Goal: Information Seeking & Learning: Learn about a topic

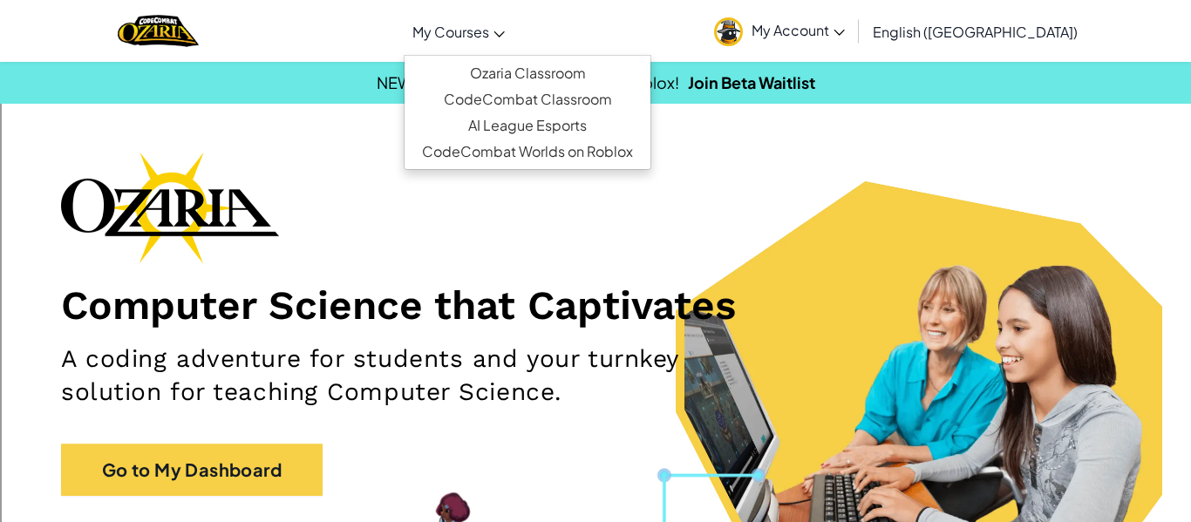
click at [514, 47] on link "My Courses" at bounding box center [459, 31] width 110 height 47
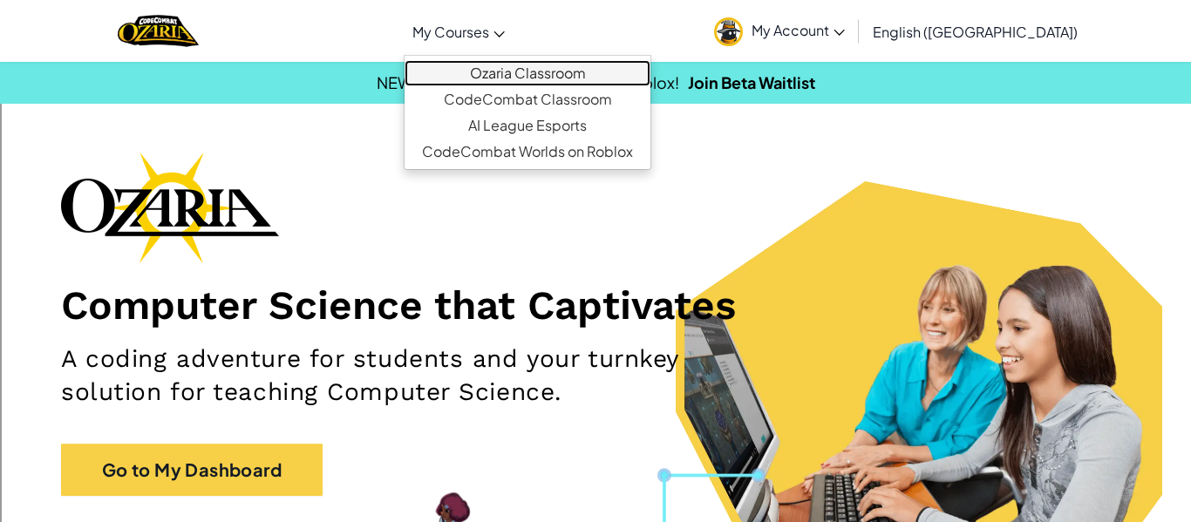
click at [549, 70] on link "Ozaria Classroom" at bounding box center [528, 73] width 246 height 26
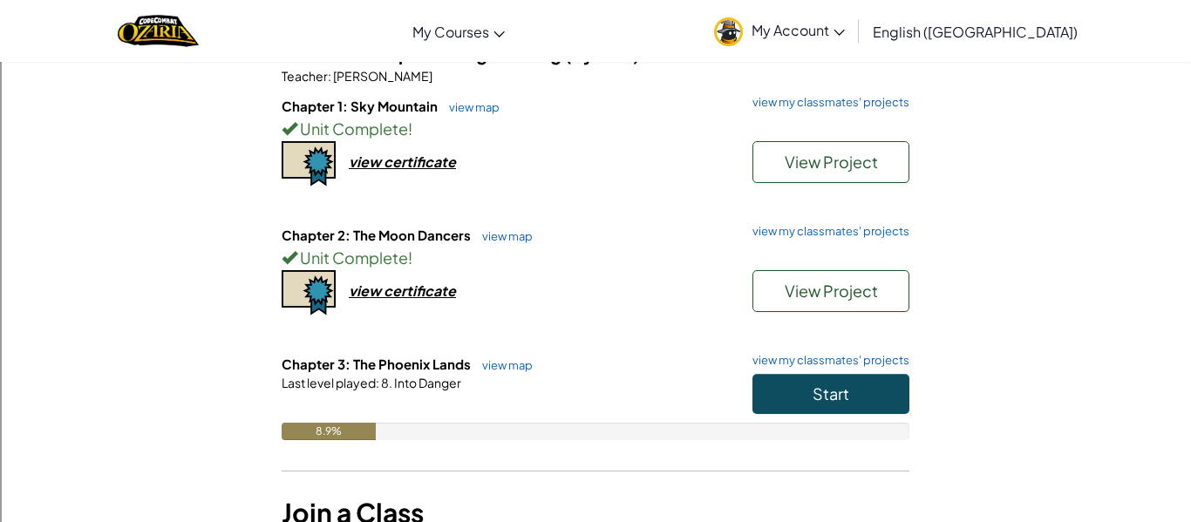
scroll to position [173, 0]
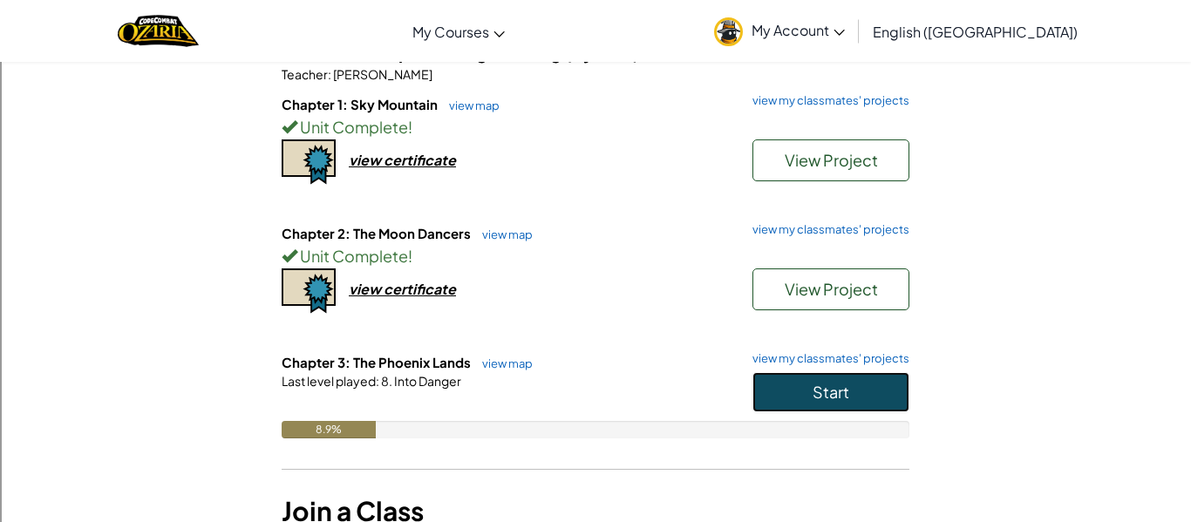
click at [768, 378] on button "Start" at bounding box center [831, 392] width 157 height 40
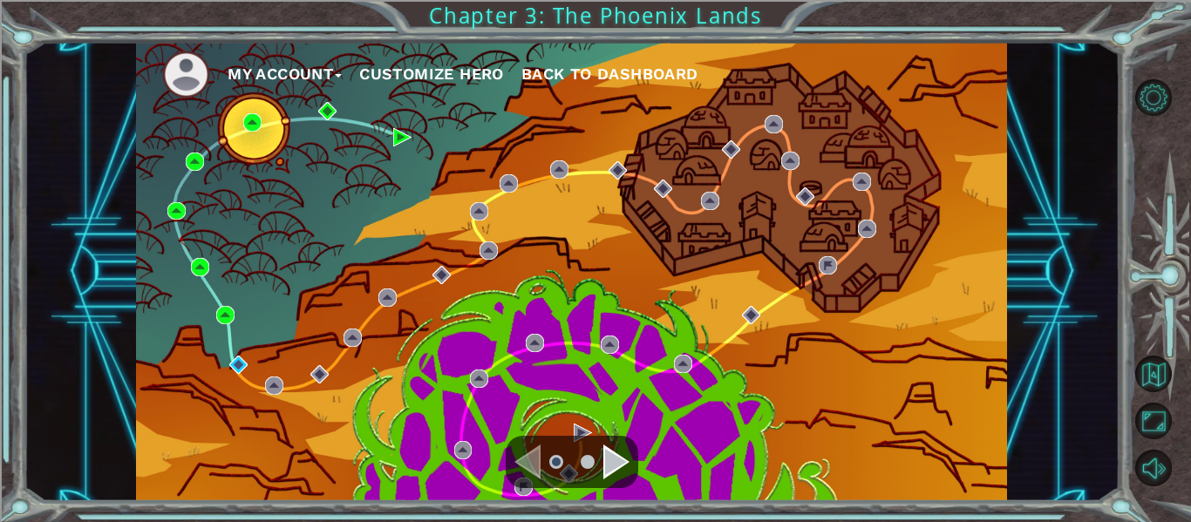
click at [768, 378] on div "My Account Customize Hero Back to Dashboard" at bounding box center [571, 272] width 871 height 460
click at [242, 359] on img at bounding box center [238, 365] width 18 height 18
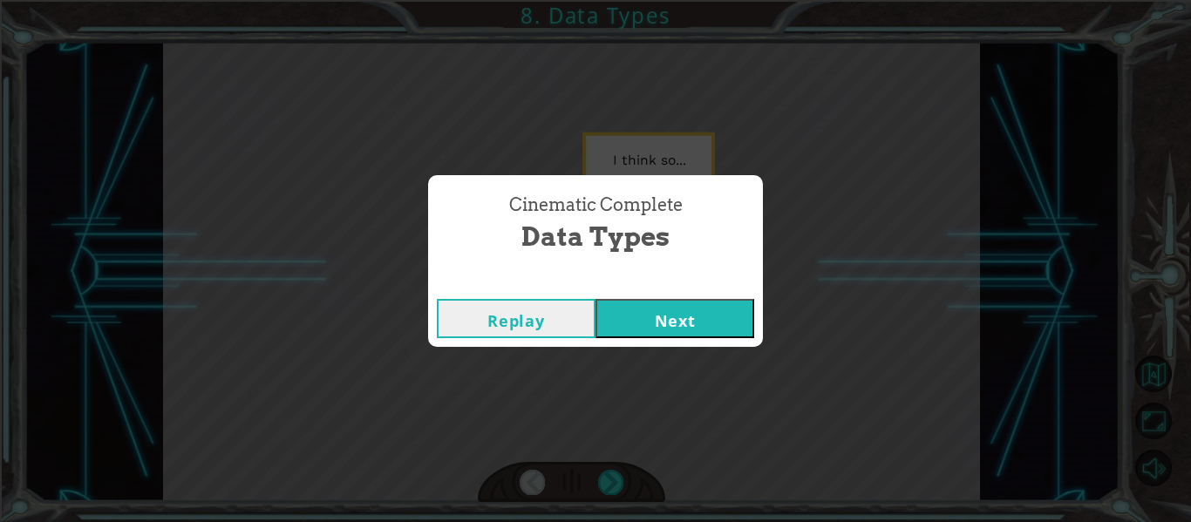
click at [698, 307] on button "Next" at bounding box center [675, 318] width 159 height 39
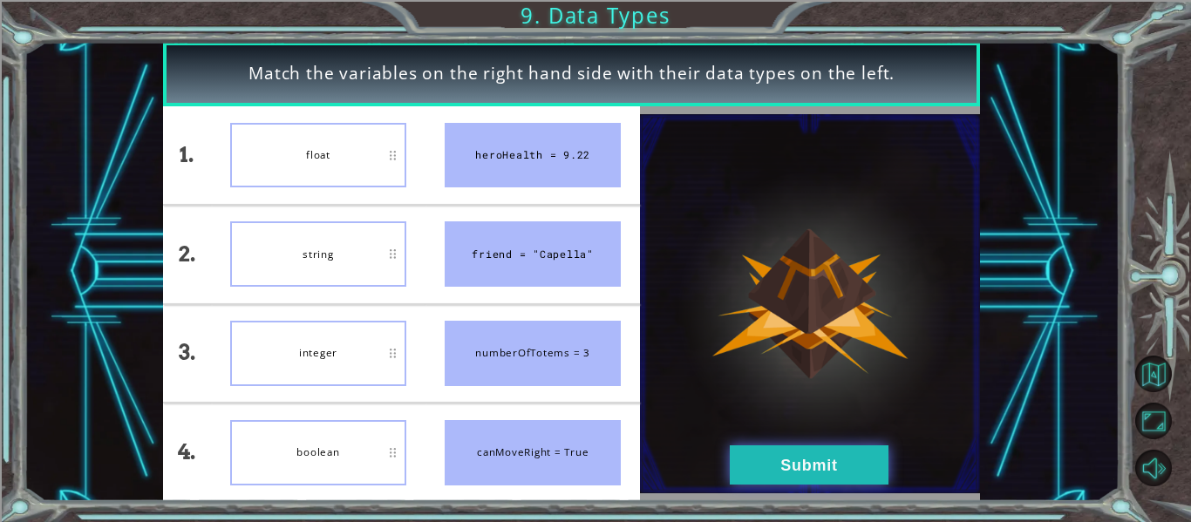
click at [784, 471] on button "Submit" at bounding box center [809, 465] width 159 height 39
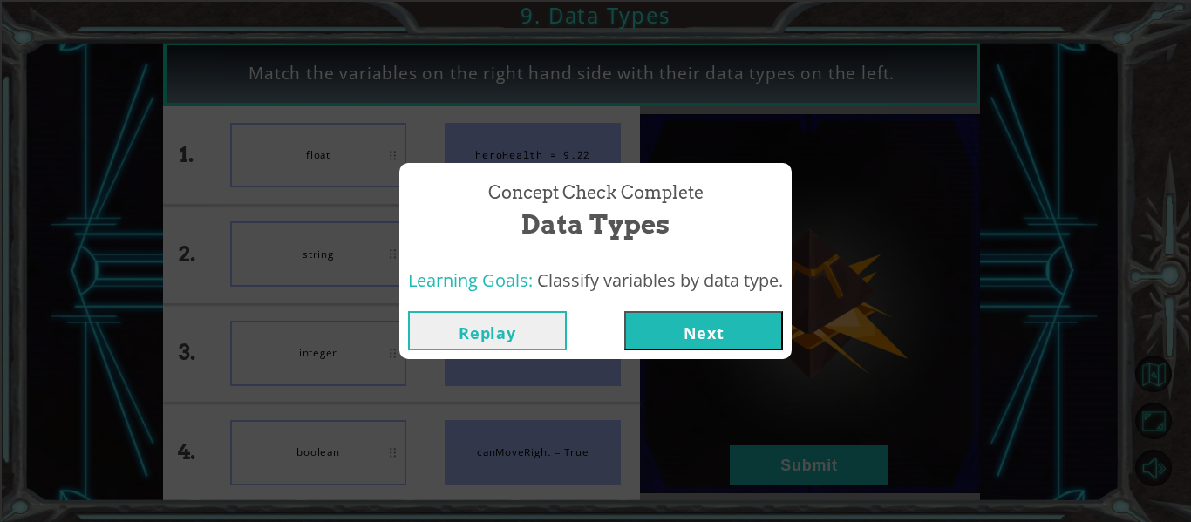
click at [698, 329] on button "Next" at bounding box center [703, 330] width 159 height 39
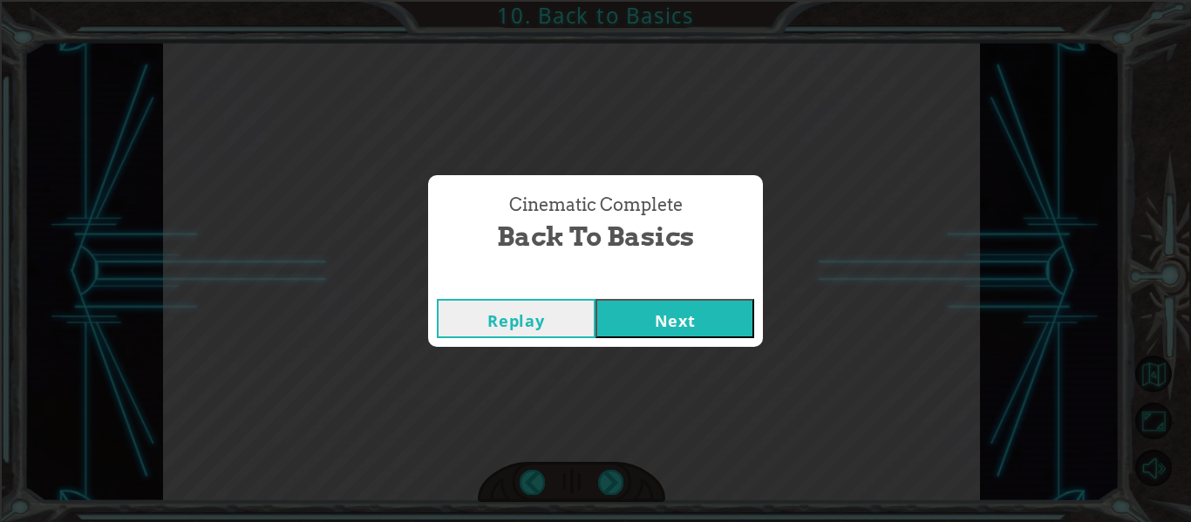
click at [739, 327] on button "Next" at bounding box center [675, 318] width 159 height 39
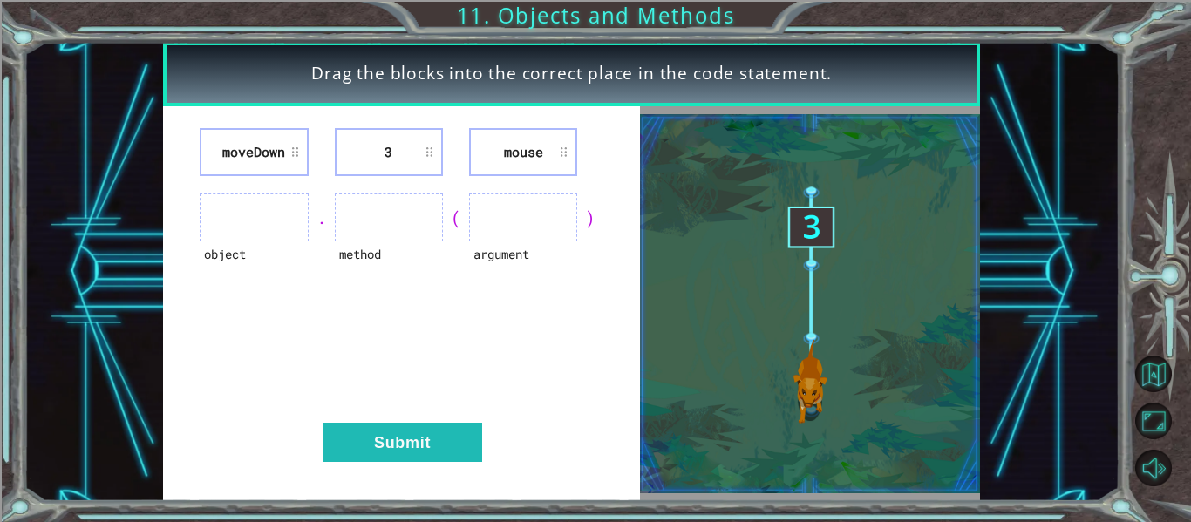
drag, startPoint x: 276, startPoint y: 126, endPoint x: 283, endPoint y: 148, distance: 22.9
click at [283, 148] on div "moveDown 3 mouse object . method ( argument ) Submit" at bounding box center [401, 303] width 477 height 395
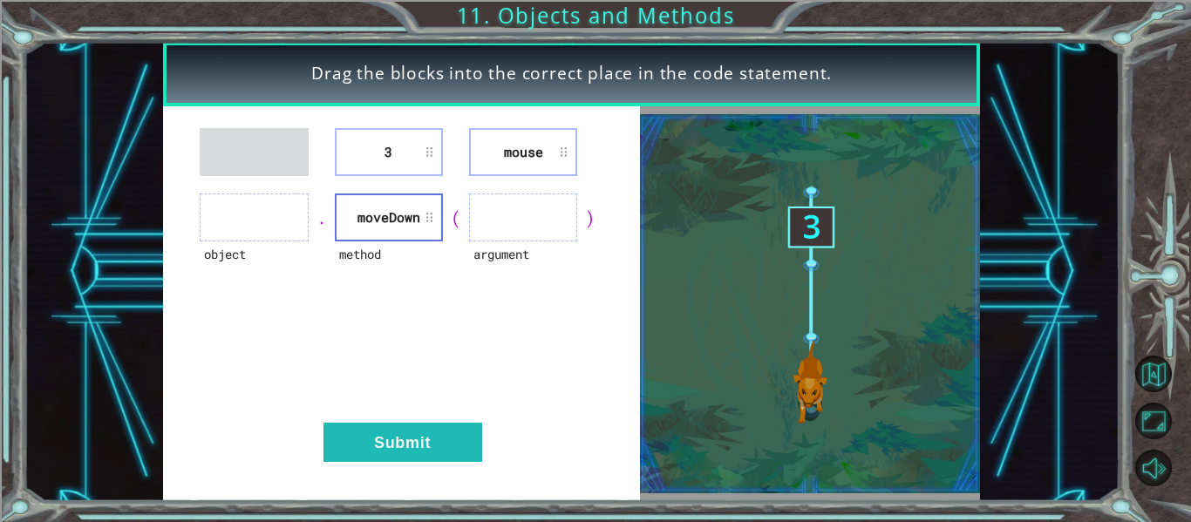
click at [426, 118] on div "3 mouse object . method [GEOGRAPHIC_DATA] ( argument ) Submit" at bounding box center [401, 303] width 477 height 395
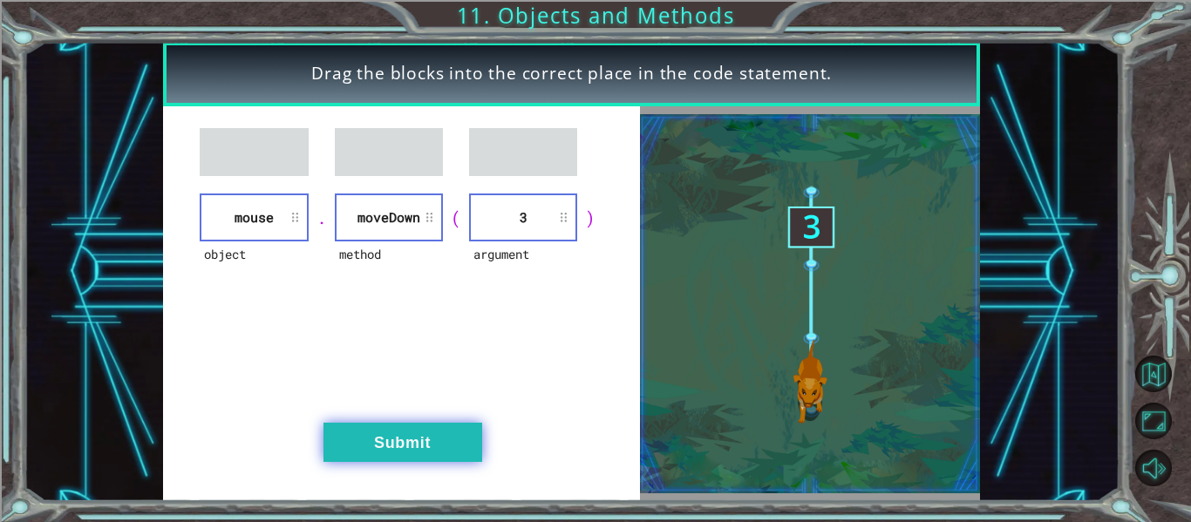
click at [429, 441] on button "Submit" at bounding box center [403, 442] width 159 height 39
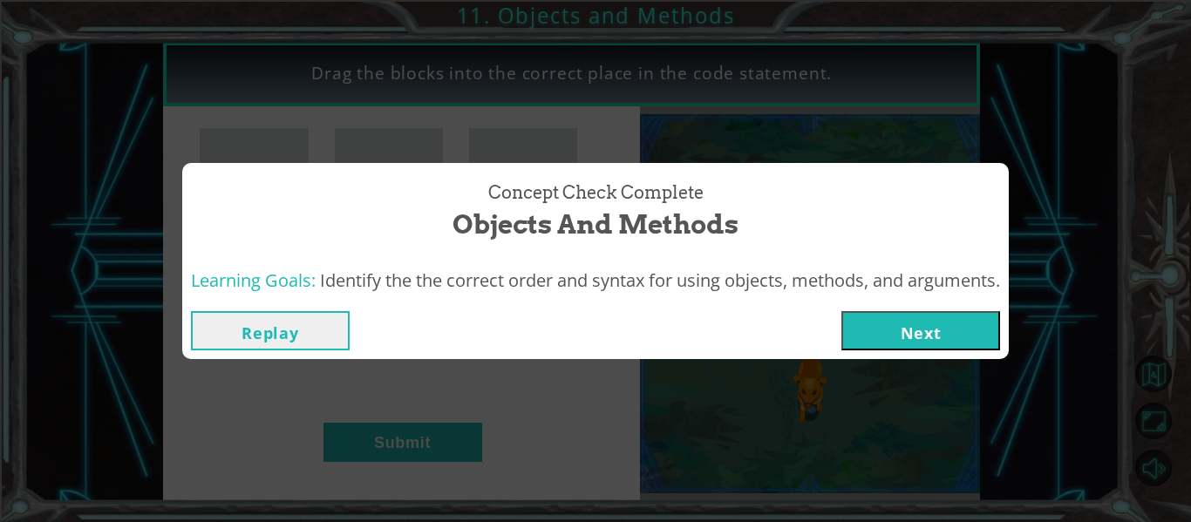
click at [898, 347] on button "Next" at bounding box center [920, 330] width 159 height 39
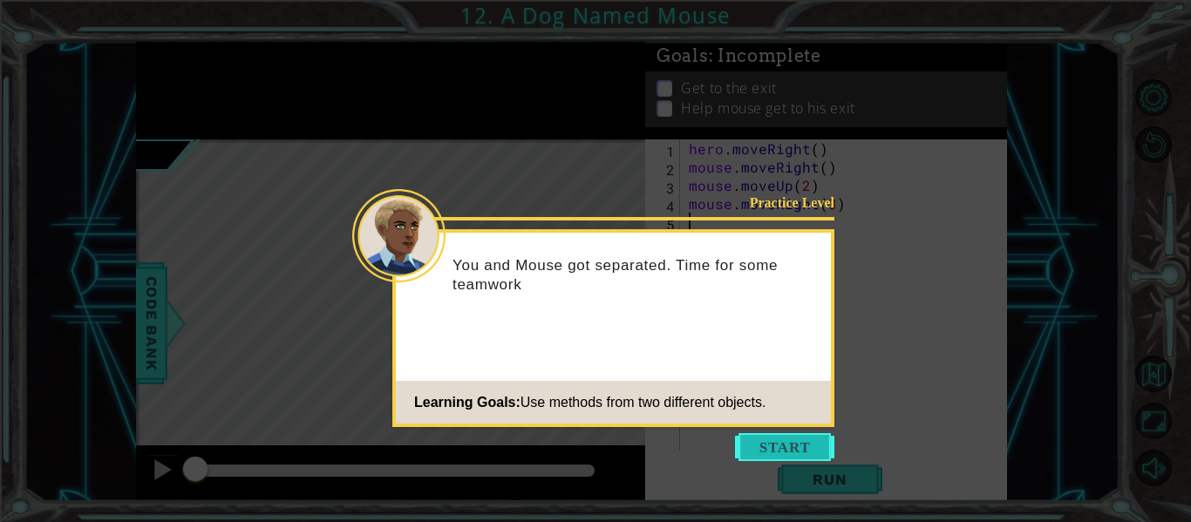
click at [823, 456] on button "Start" at bounding box center [784, 447] width 99 height 28
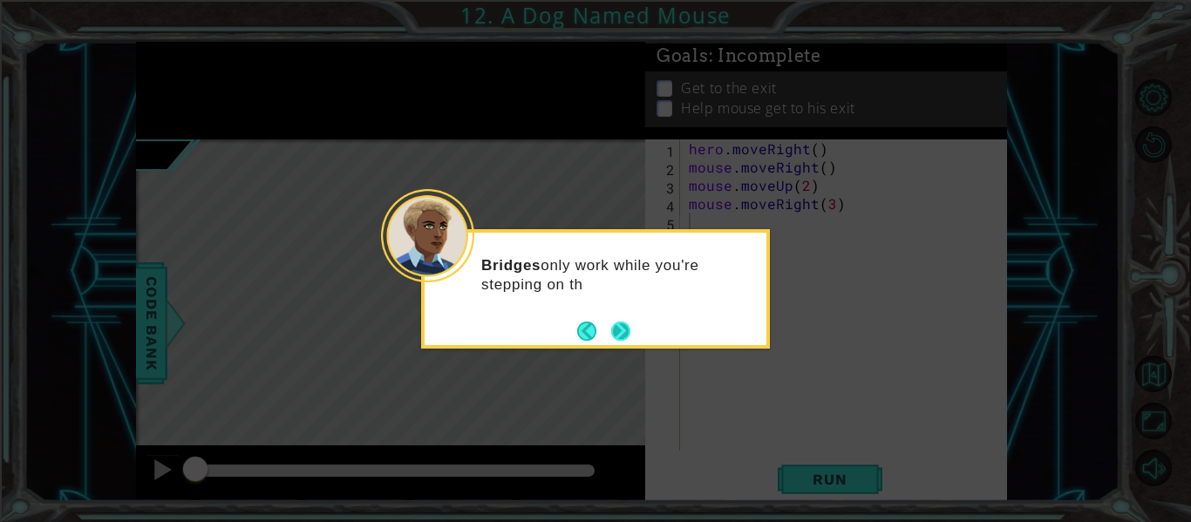
click at [618, 341] on button "Next" at bounding box center [620, 331] width 19 height 19
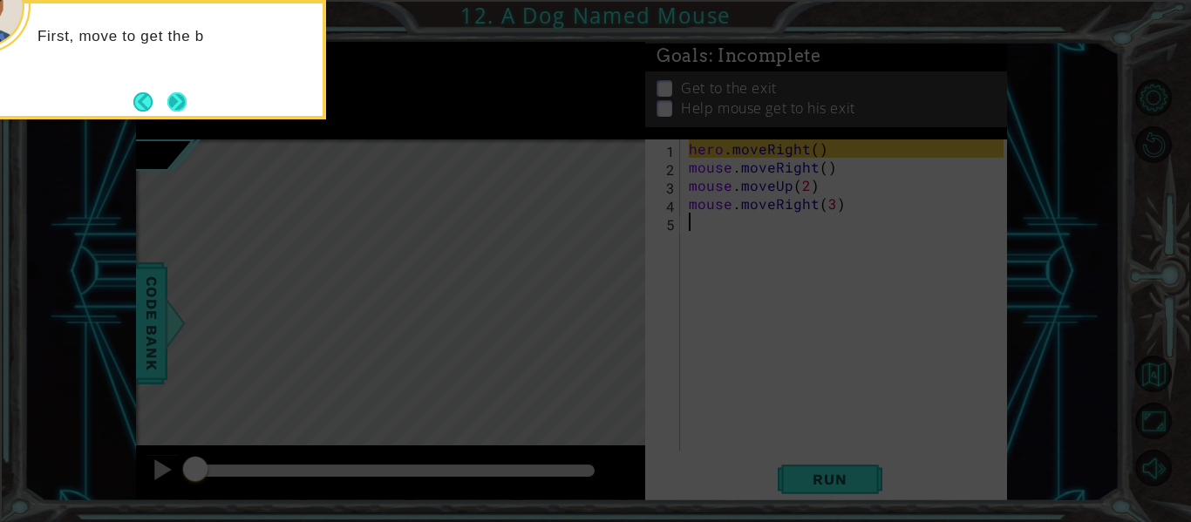
click at [183, 103] on button "Next" at bounding box center [176, 101] width 19 height 19
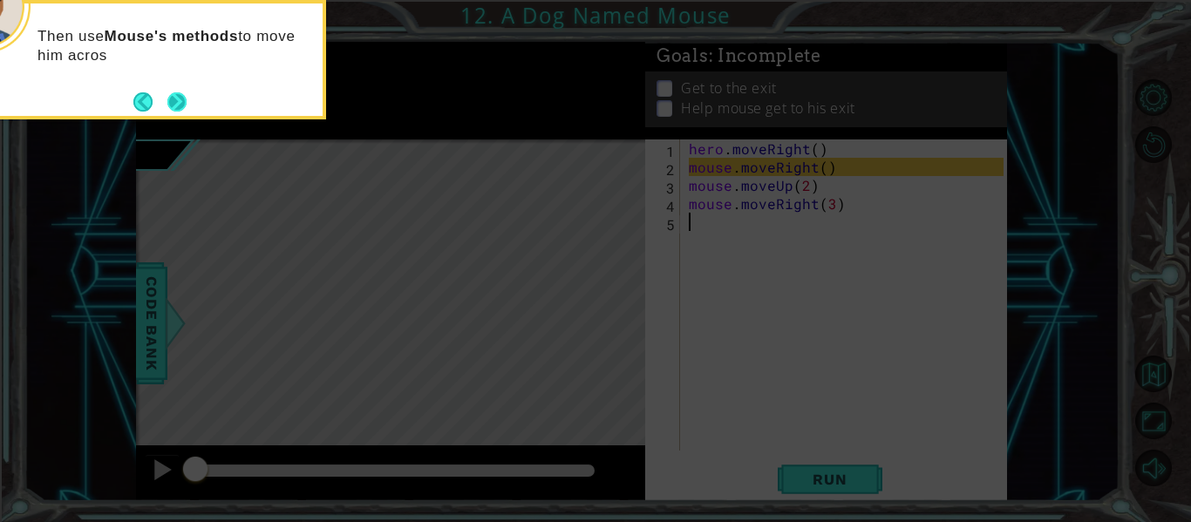
click at [187, 99] on button "Next" at bounding box center [176, 101] width 19 height 19
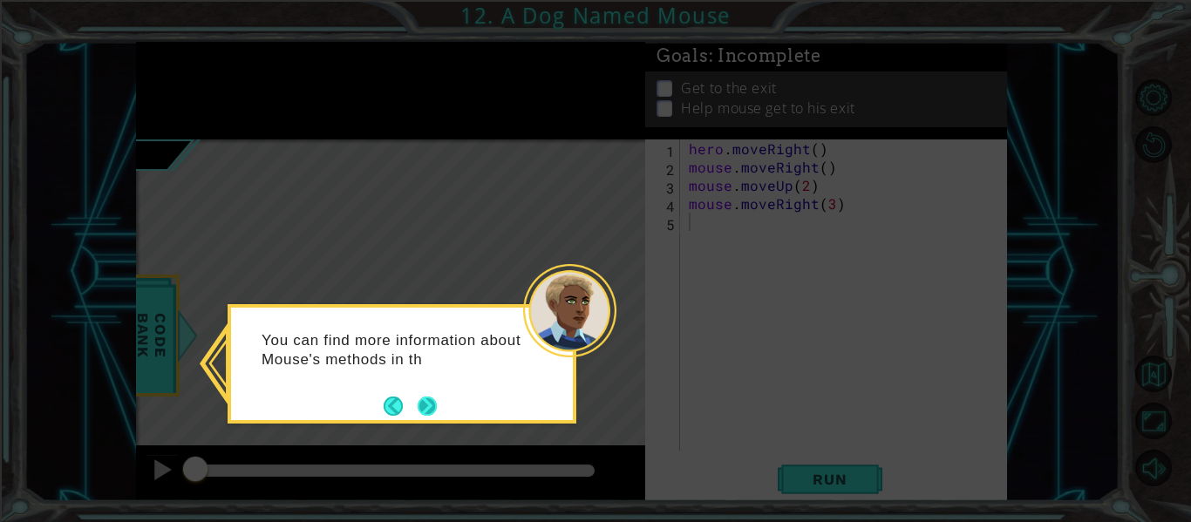
click at [421, 399] on button "Next" at bounding box center [427, 406] width 19 height 19
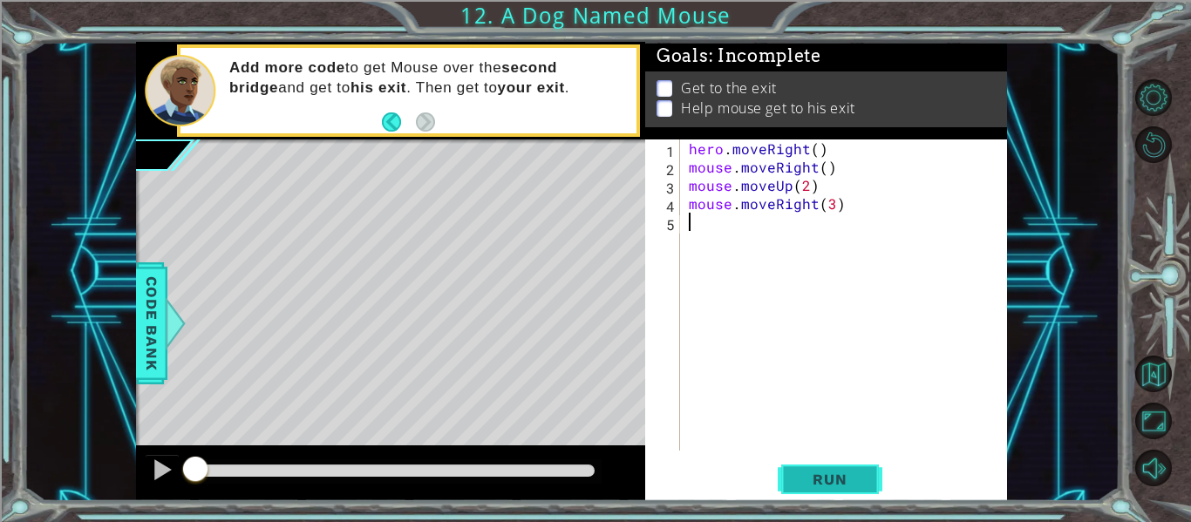
click at [799, 478] on span "Run" at bounding box center [829, 479] width 69 height 17
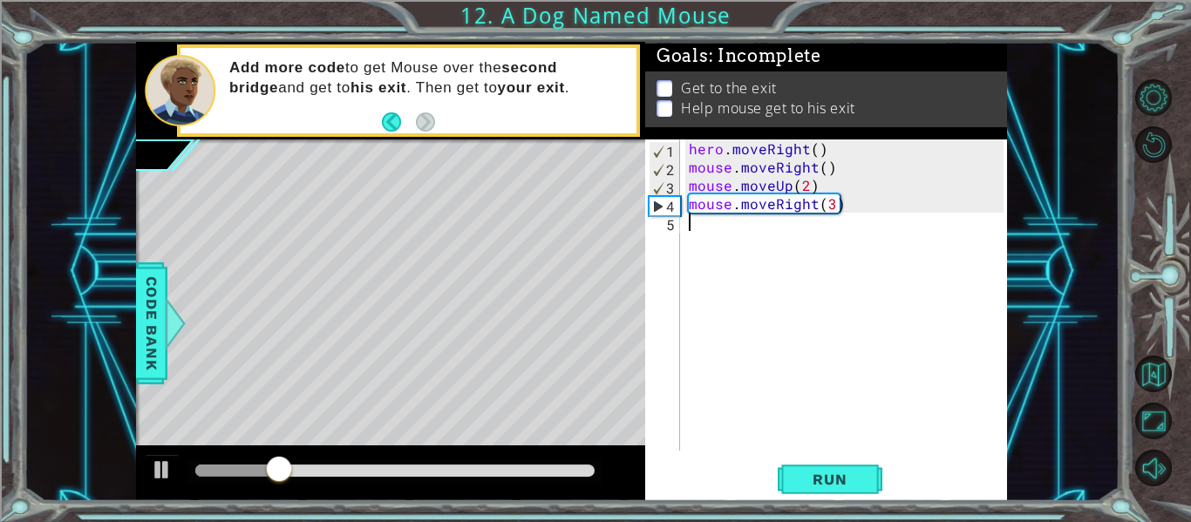
click at [772, 242] on div "hero . moveRight ( ) mouse . moveRight ( ) mouse . moveUp ( 2 ) mouse . moveRig…" at bounding box center [848, 314] width 327 height 348
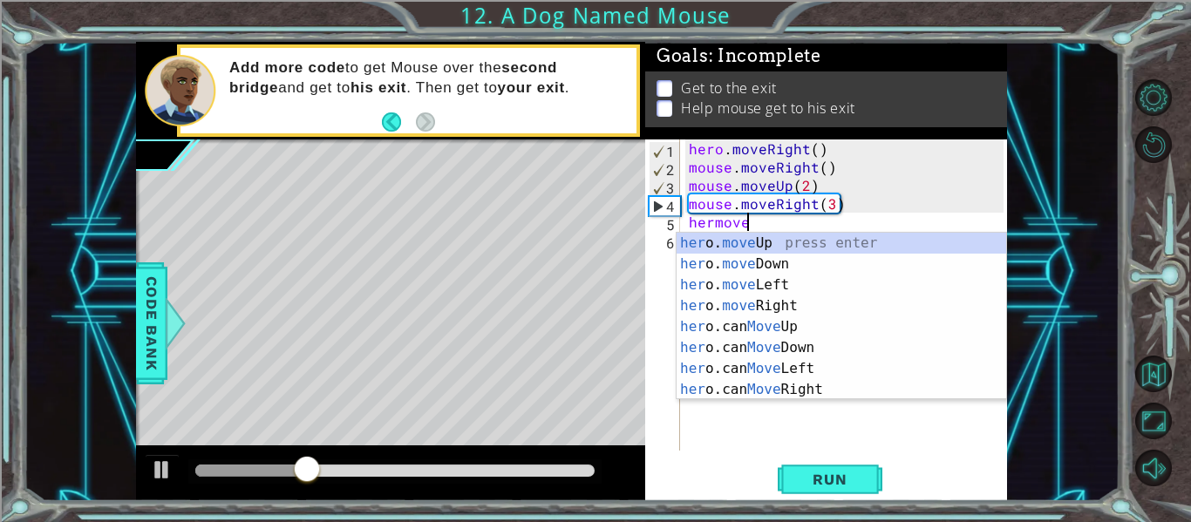
scroll to position [0, 3]
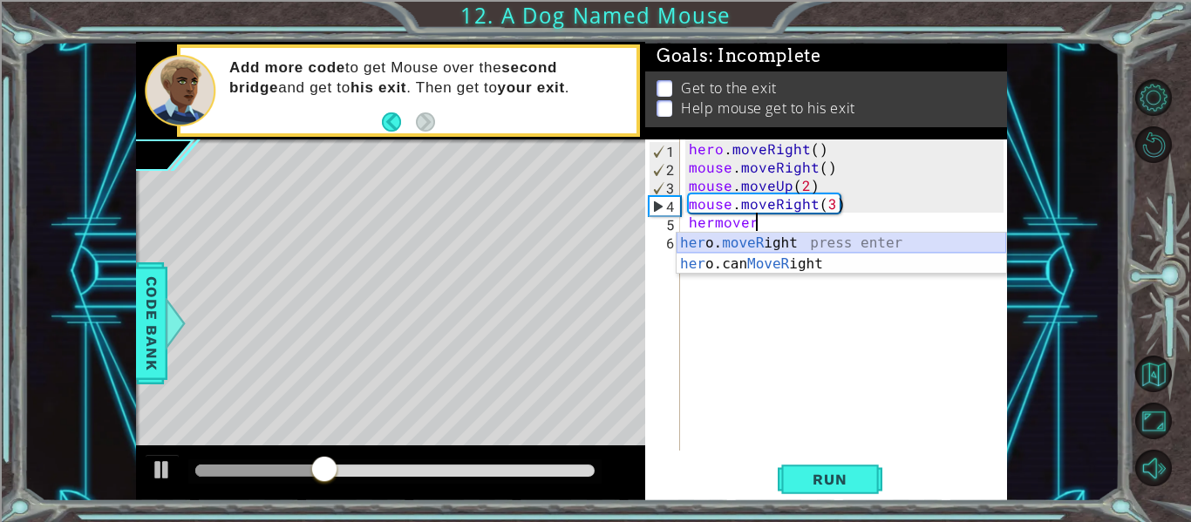
click at [799, 242] on div "her o. moveR ight press enter her o.can MoveR ight press enter" at bounding box center [842, 275] width 330 height 84
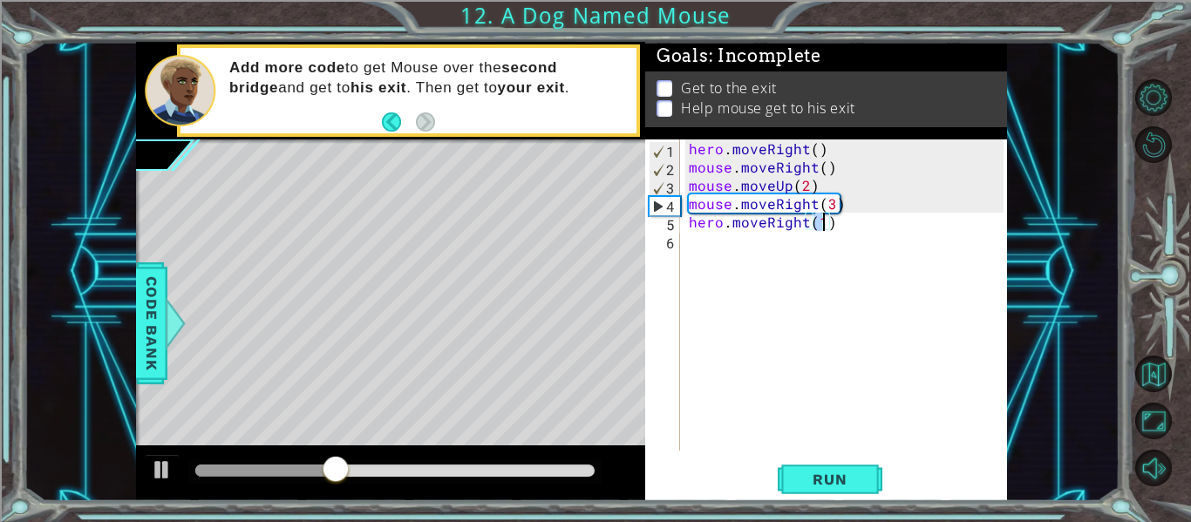
scroll to position [0, 8]
type textarea "hero.moveRight(2)"
click at [735, 253] on div "hero . moveRight ( ) mouse . moveRight ( ) mouse . moveUp ( 2 ) mouse . moveRig…" at bounding box center [848, 314] width 327 height 348
type textarea "h"
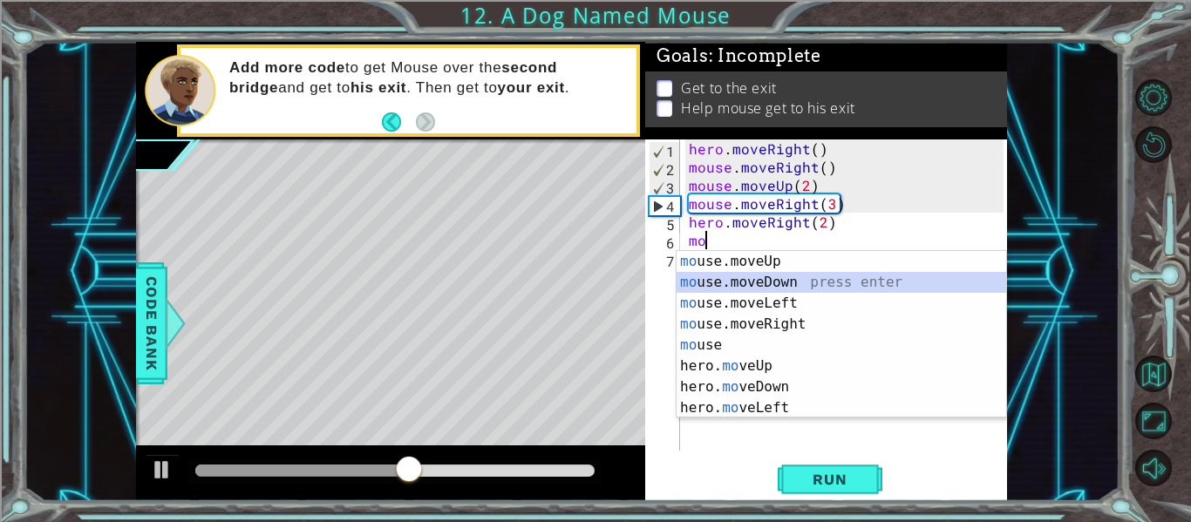
type textarea "mouse.moveDown(1)"
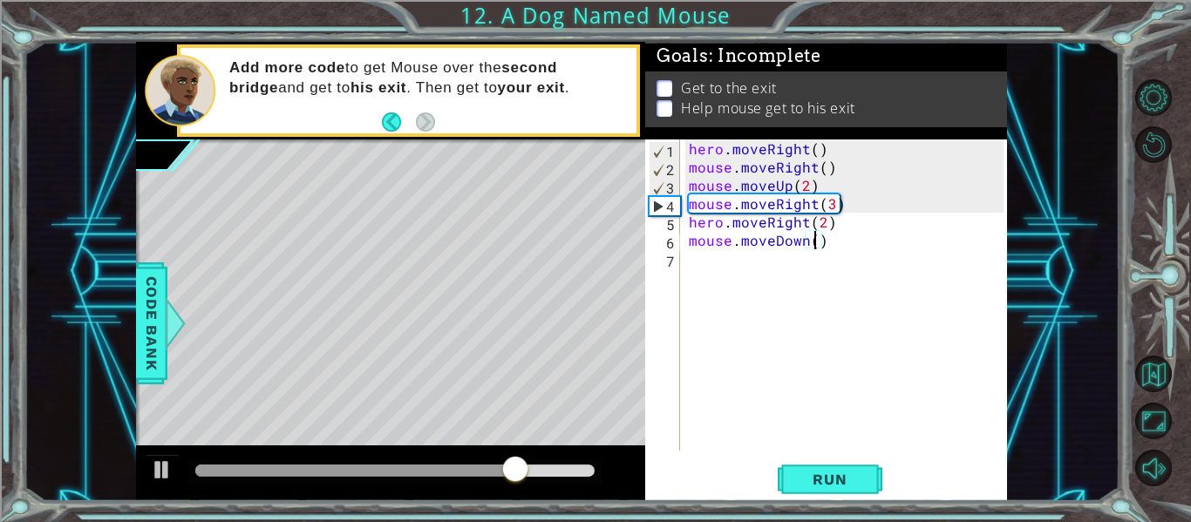
type textarea "mouse.moveDown(4)"
click at [737, 281] on div "hero . moveRight ( ) mouse . moveRight ( ) mouse . moveUp ( 2 ) mouse . moveRig…" at bounding box center [848, 314] width 327 height 348
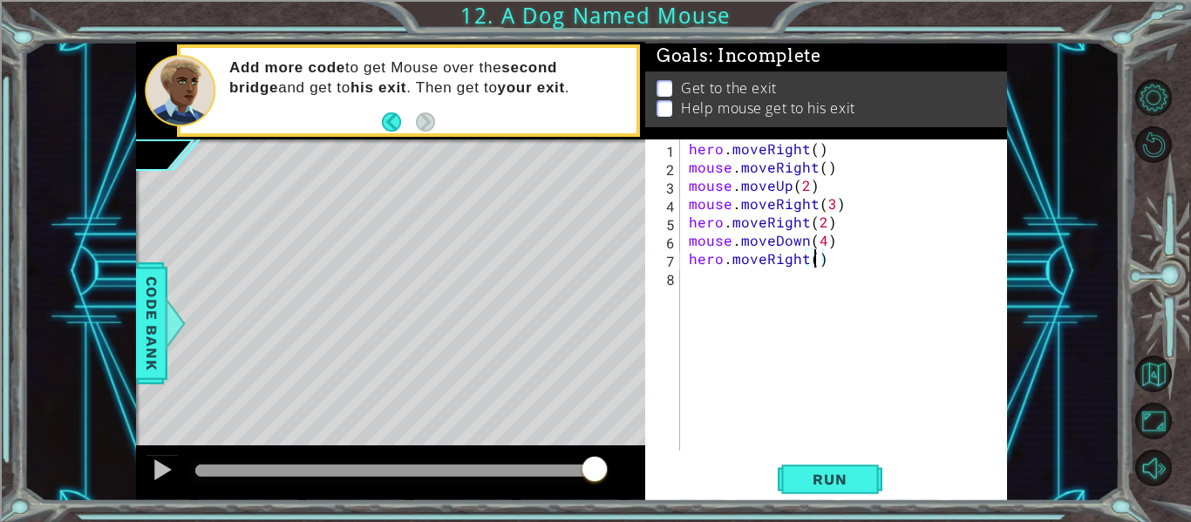
type textarea "hero.moveRight(2)"
click at [730, 279] on div "hero . moveRight ( ) mouse . moveRight ( ) mouse . moveUp ( 2 ) mouse . moveRig…" at bounding box center [848, 314] width 327 height 348
type textarea "h"
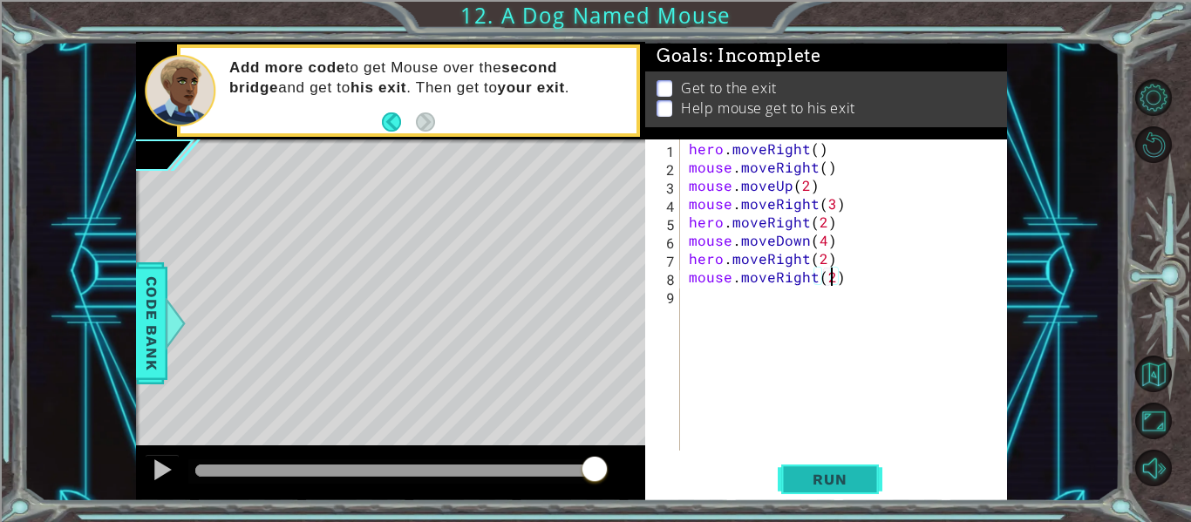
type textarea "mouse.moveRight(2)"
click at [832, 494] on button "Run" at bounding box center [830, 480] width 105 height 36
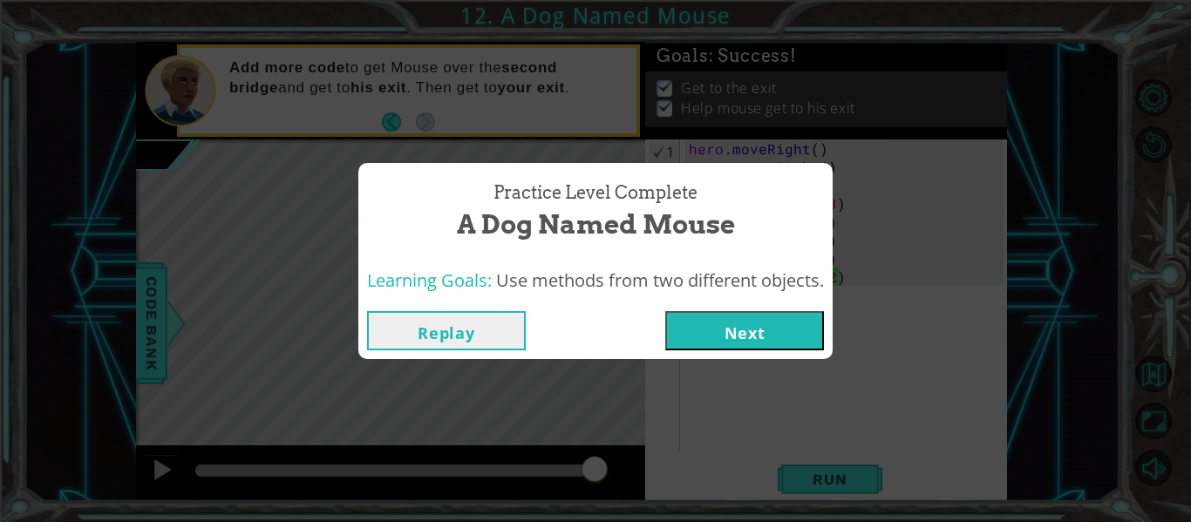
click at [742, 324] on button "Next" at bounding box center [744, 330] width 159 height 39
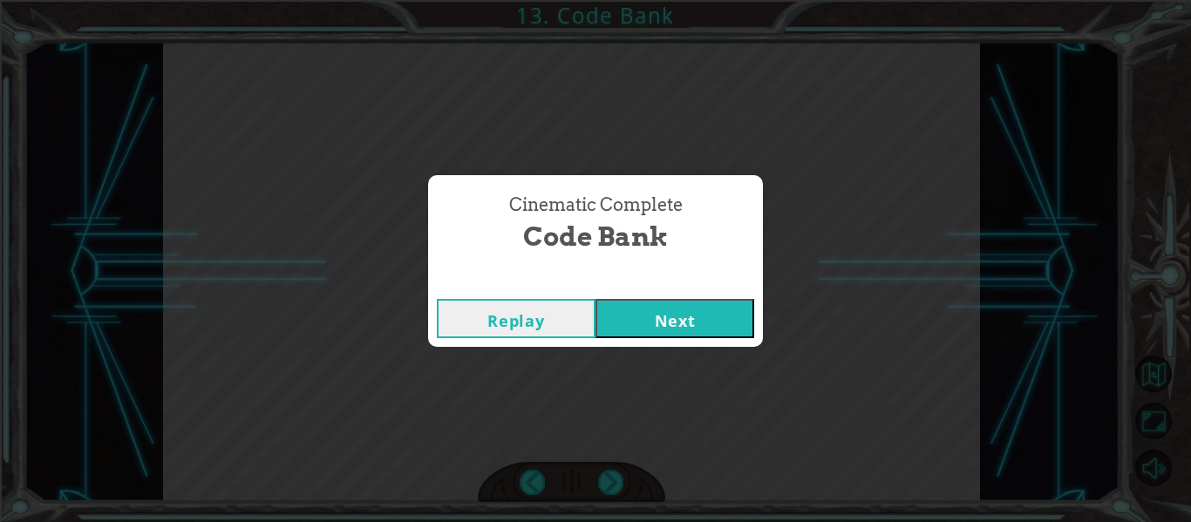
click at [677, 308] on button "Next" at bounding box center [675, 318] width 159 height 39
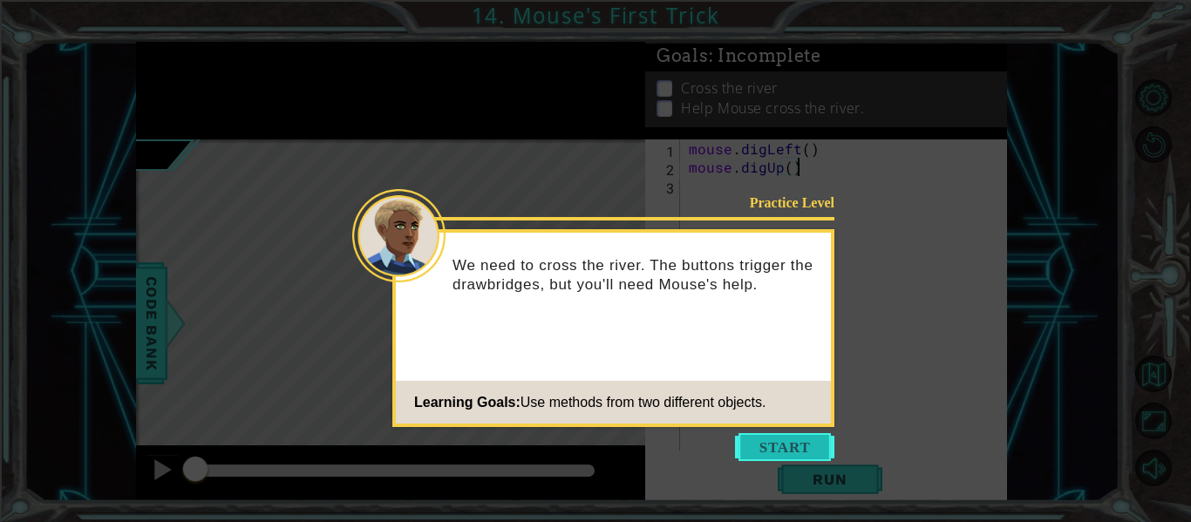
click at [800, 434] on button "Start" at bounding box center [784, 447] width 99 height 28
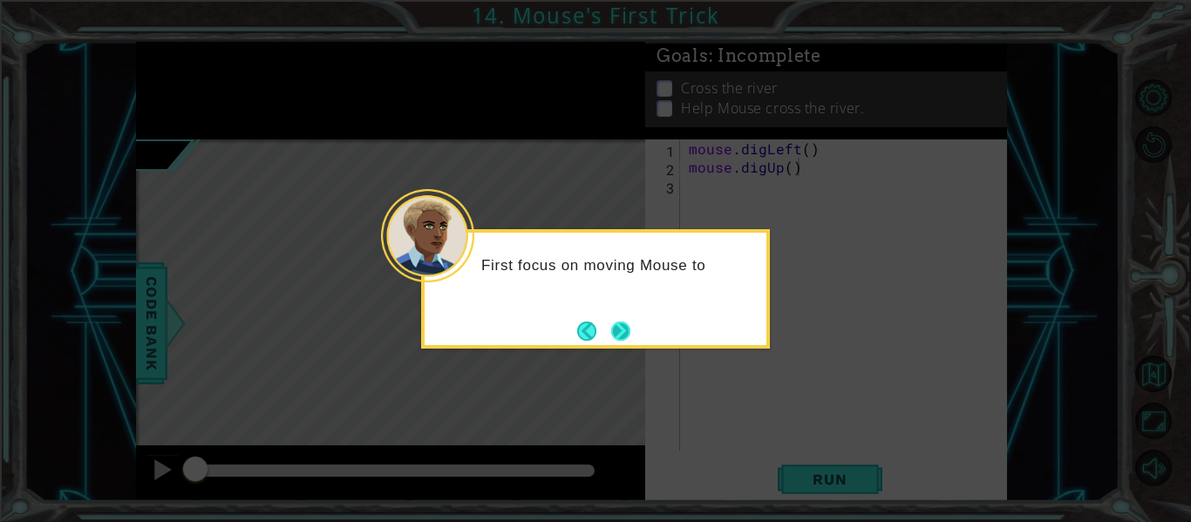
click at [626, 331] on button "Next" at bounding box center [620, 331] width 19 height 19
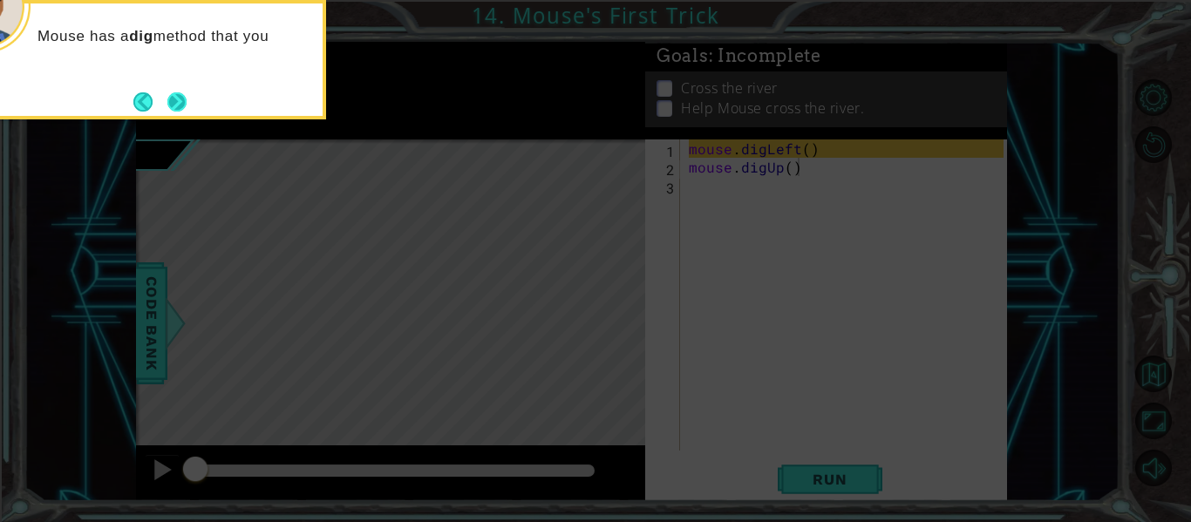
click at [185, 101] on button "Next" at bounding box center [176, 101] width 19 height 19
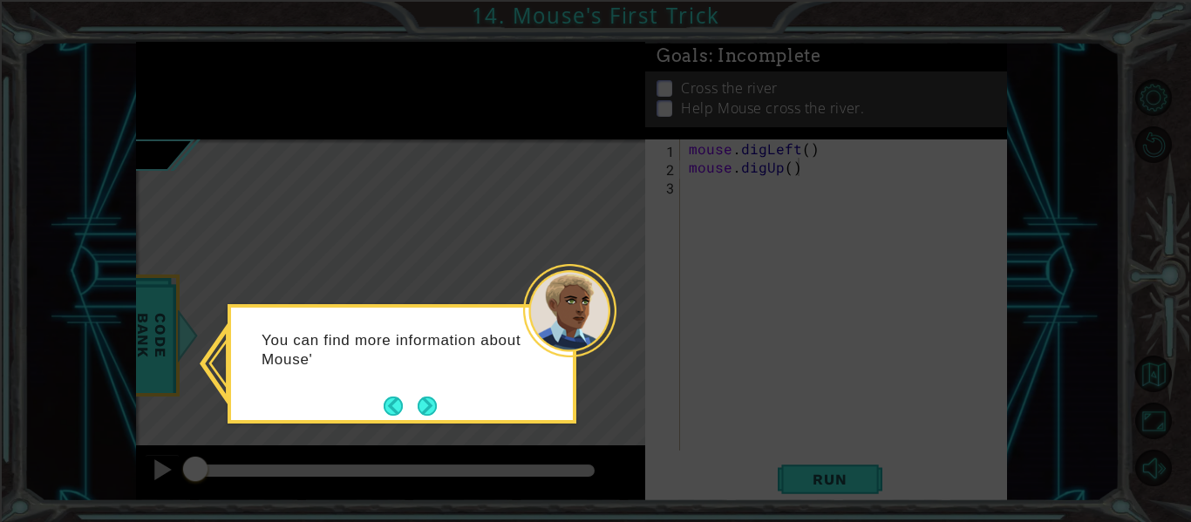
click at [442, 399] on div "You can find more information about Mouse'" at bounding box center [402, 359] width 342 height 88
click at [429, 411] on button "Next" at bounding box center [427, 406] width 19 height 19
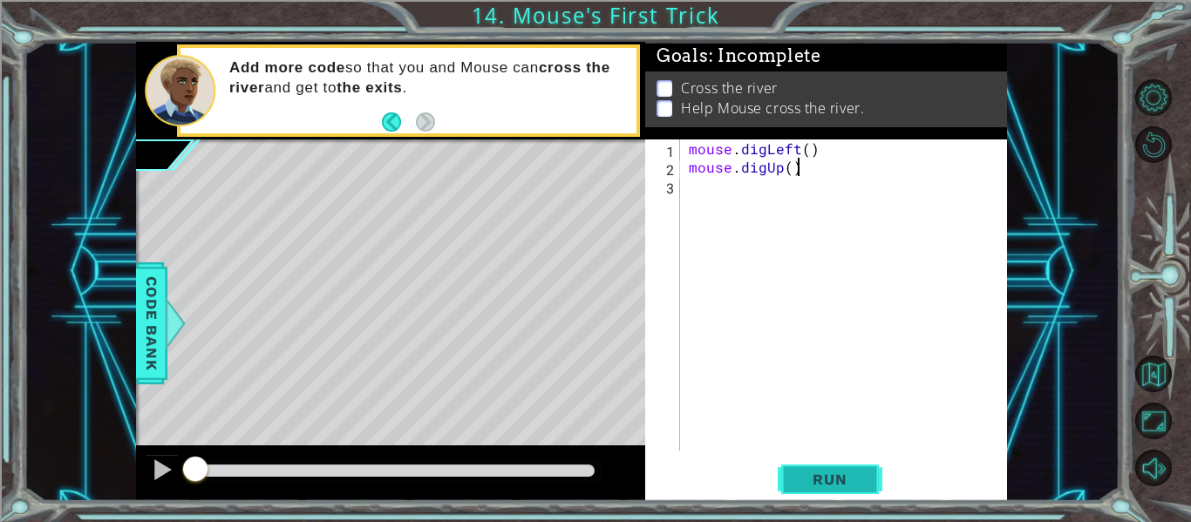
click at [811, 477] on span "Run" at bounding box center [829, 479] width 69 height 17
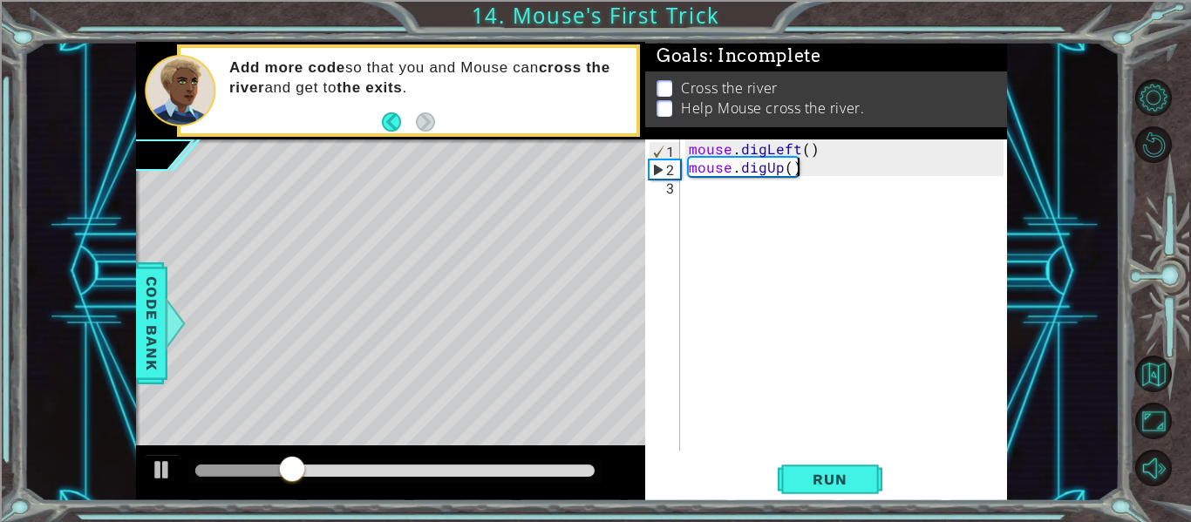
click at [694, 221] on div "mouse . digLeft ( ) mouse . digUp ( )" at bounding box center [848, 314] width 327 height 348
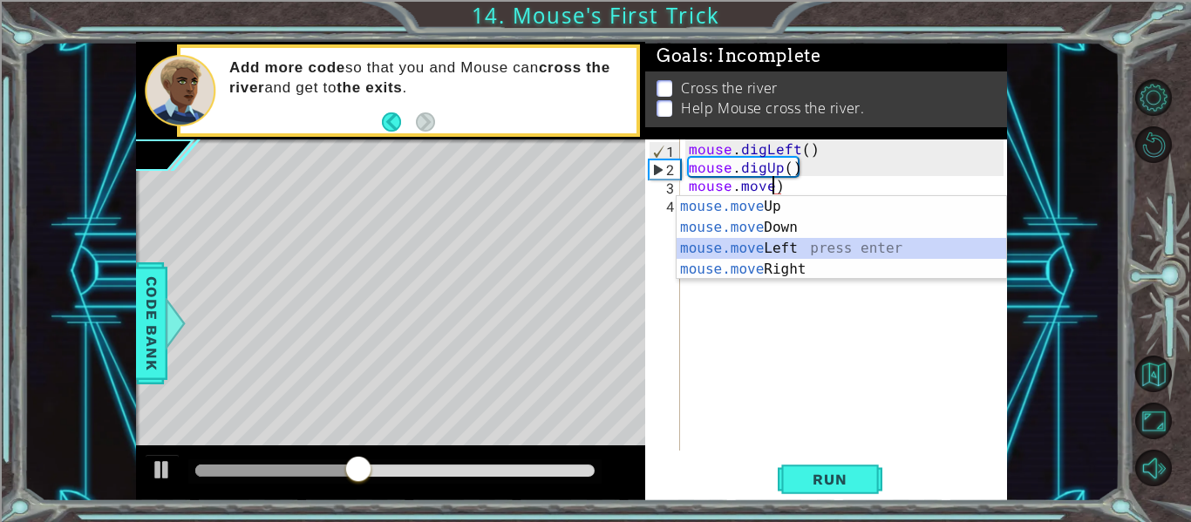
type textarea "mouse.moveLeft(1)"
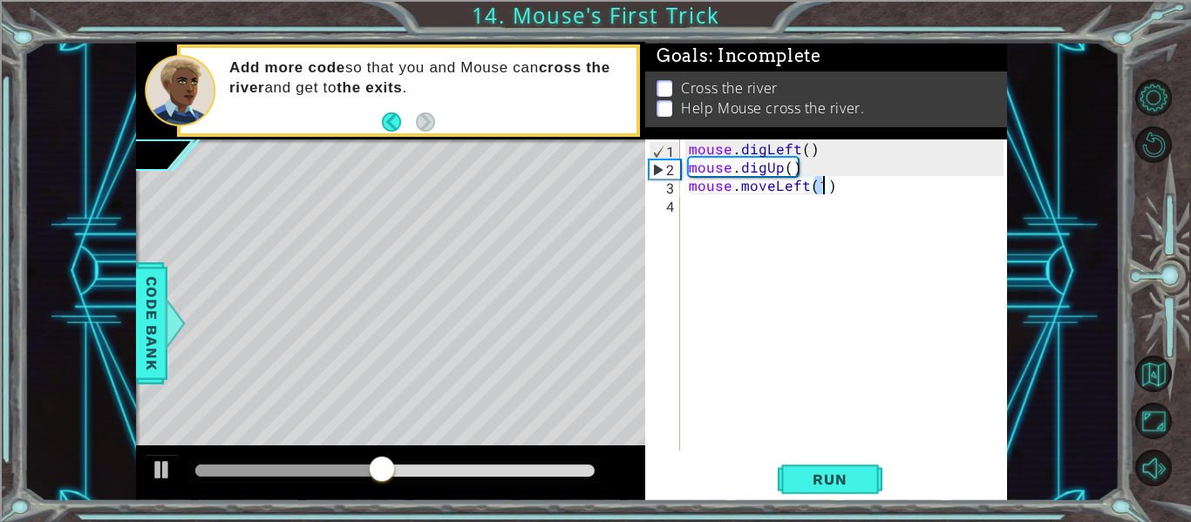
click at [761, 300] on div "mouse . digLeft ( ) mouse . digUp ( ) mouse . moveLeft ( 1 )" at bounding box center [848, 314] width 327 height 348
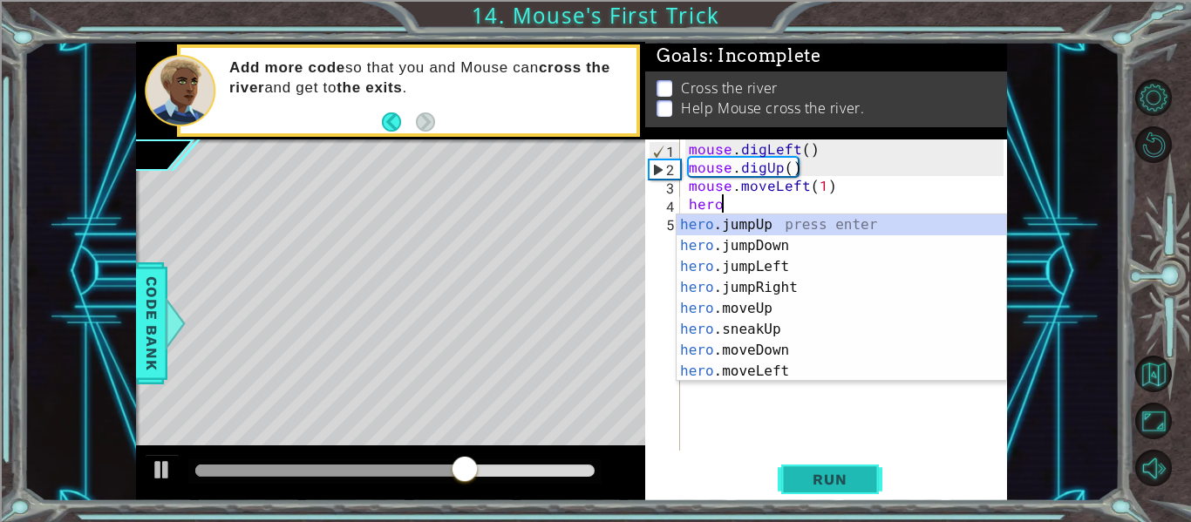
scroll to position [0, 2]
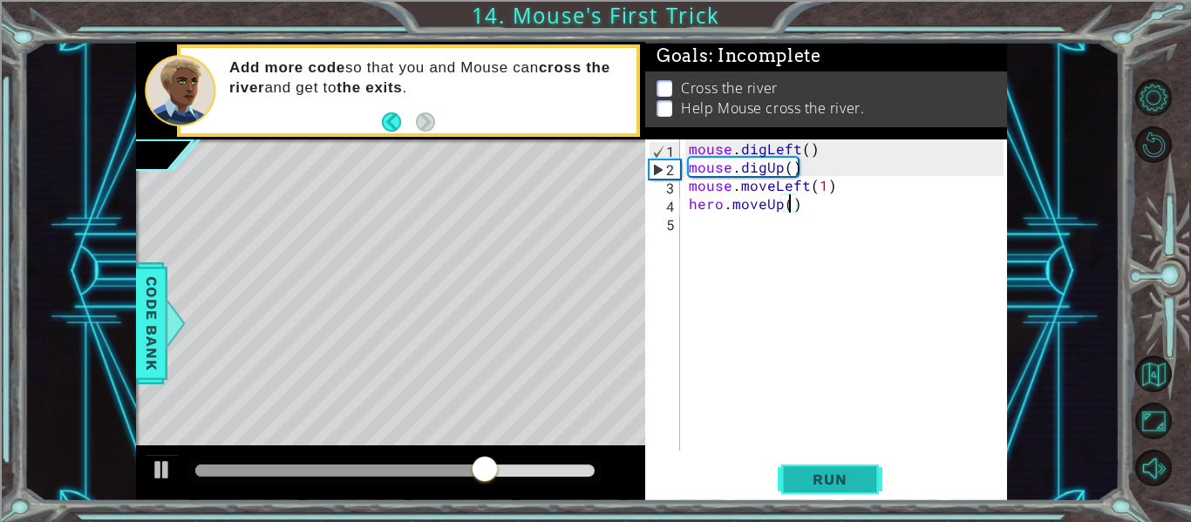
type textarea "hero.moveUp(5)"
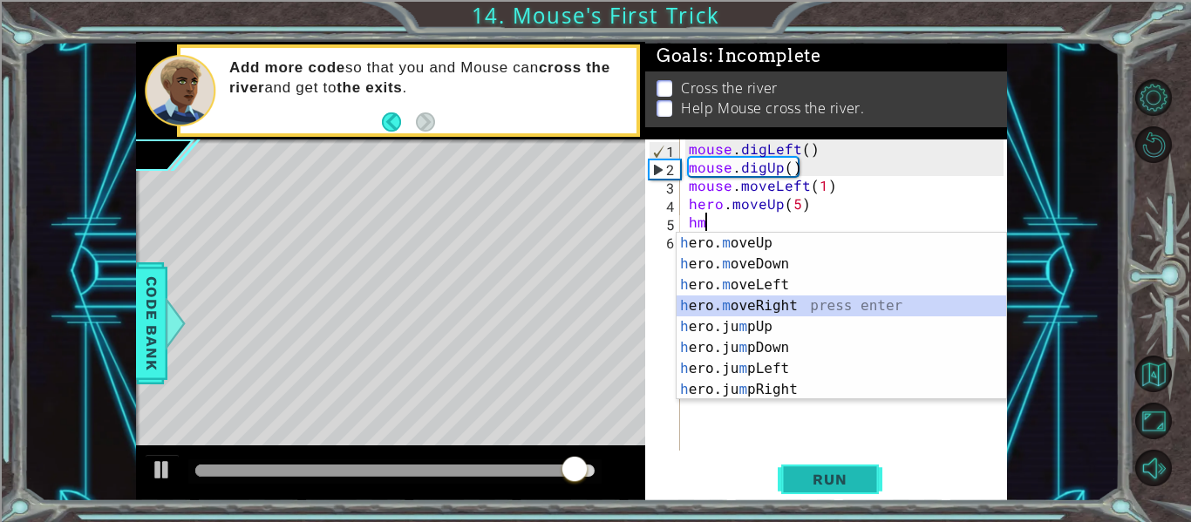
type textarea "hero.moveRight(1)"
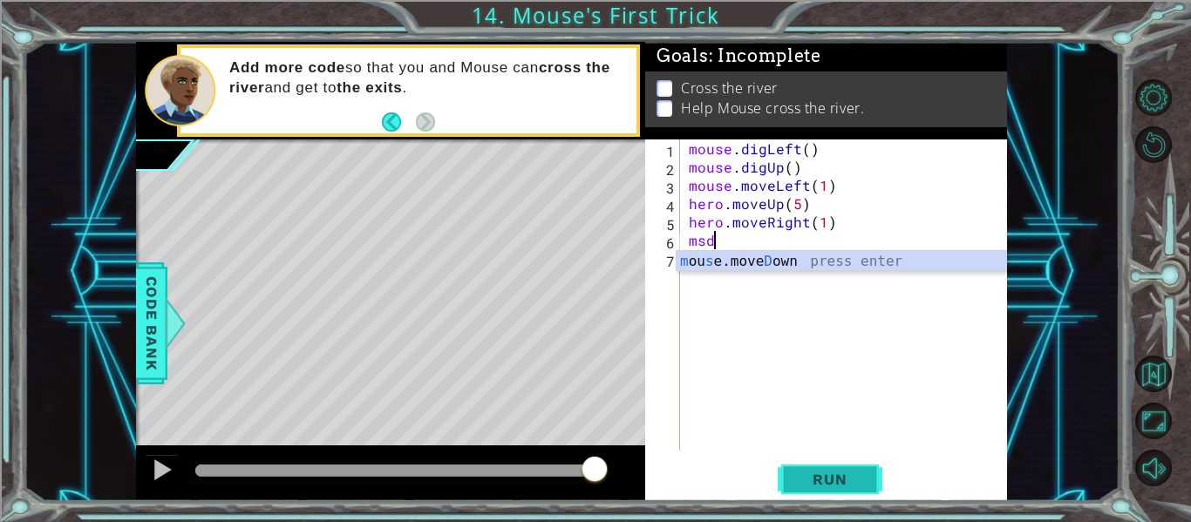
scroll to position [0, 1]
type textarea "ms"
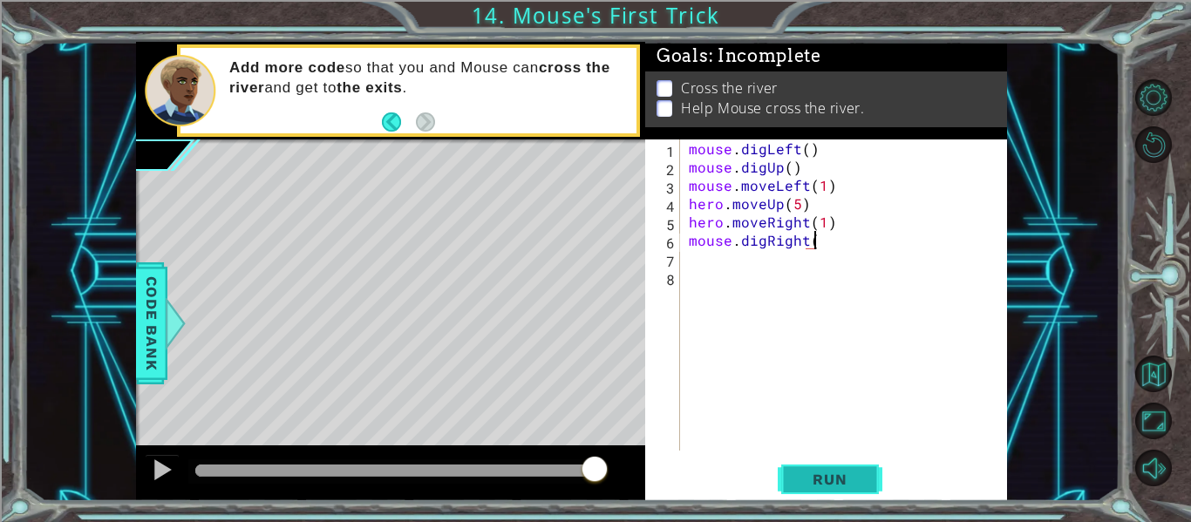
scroll to position [0, 8]
type textarea "mouse.digRight(6)"
click at [724, 291] on div "mouse . digLeft ( ) mouse . digUp ( ) mouse . moveLeft ( 1 ) hero . moveUp ( 5 …" at bounding box center [848, 314] width 327 height 348
click at [839, 482] on span "Run" at bounding box center [829, 479] width 69 height 17
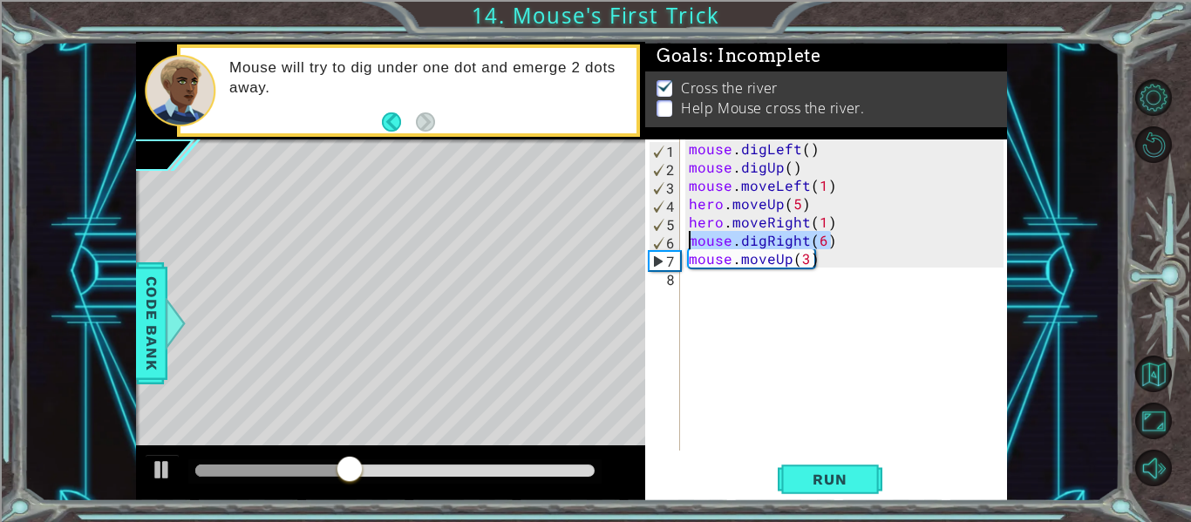
drag, startPoint x: 829, startPoint y: 240, endPoint x: 673, endPoint y: 239, distance: 156.1
click at [673, 239] on div "mouse.moveUp(3) 1 2 3 4 5 6 7 8 mouse . digLeft ( ) mouse . digUp ( ) mouse . m…" at bounding box center [824, 295] width 358 height 311
type textarea "\"
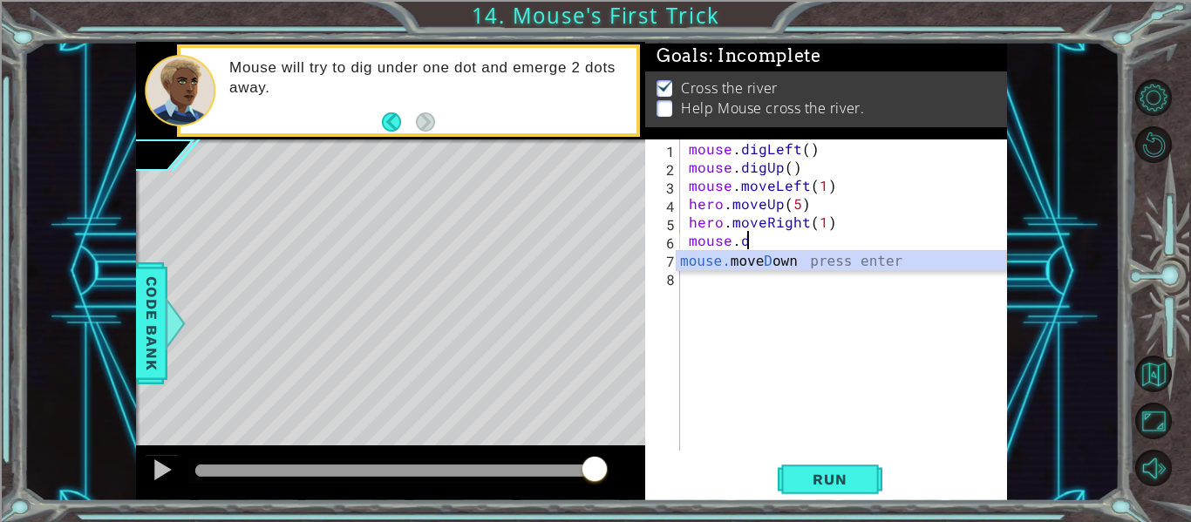
scroll to position [0, 3]
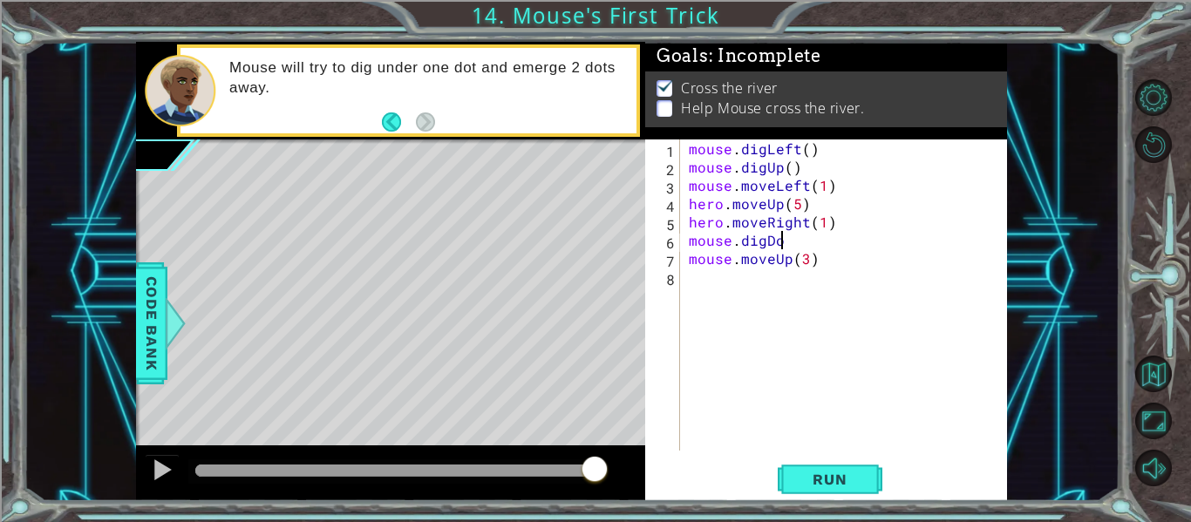
type textarea "mouse.digDown"
type textarea "mouse.digDown()"
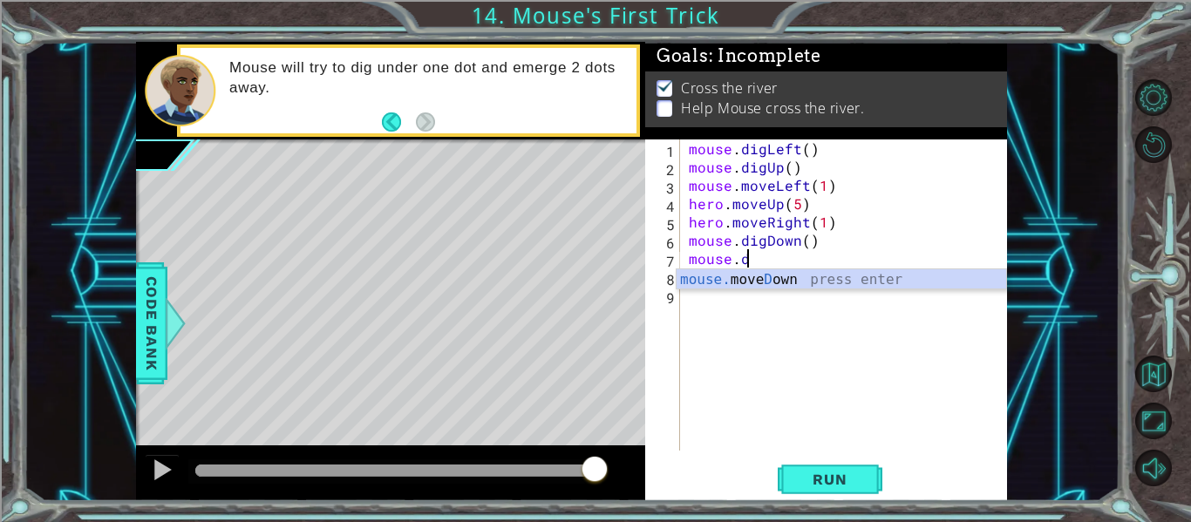
scroll to position [0, 3]
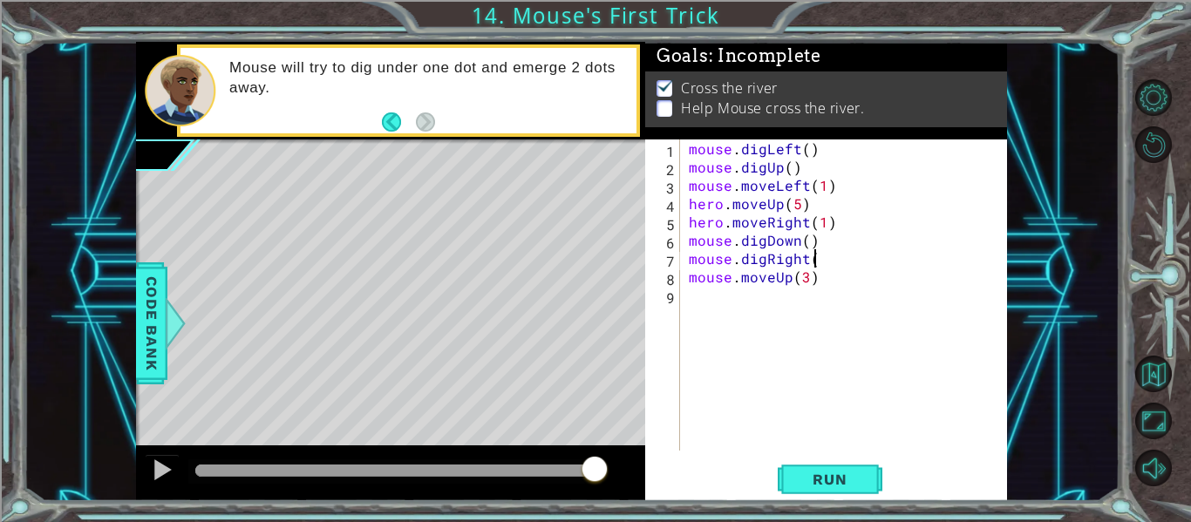
type textarea "mouse.digRight()"
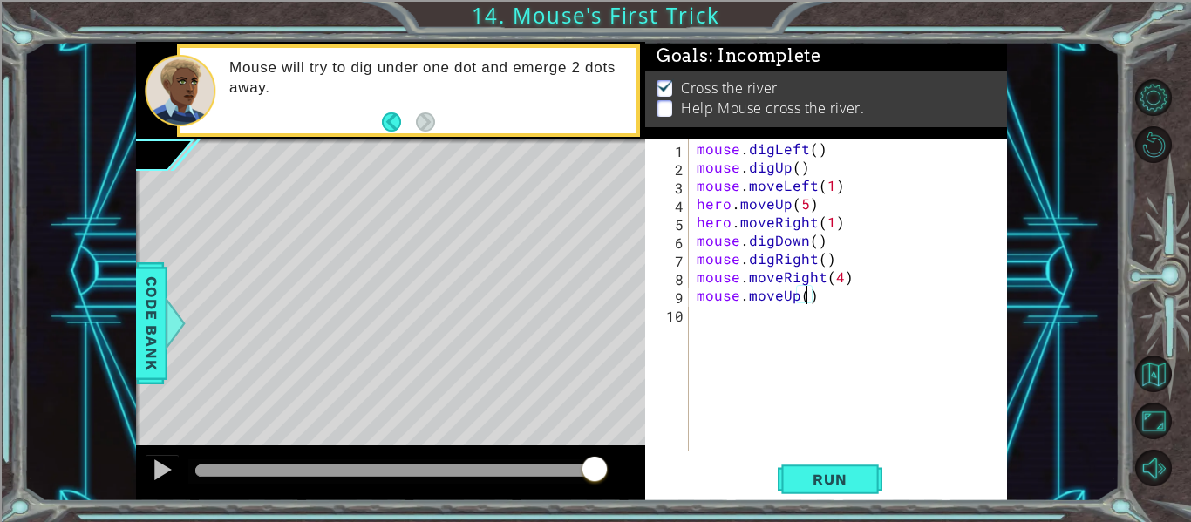
scroll to position [0, 7]
click at [869, 473] on button "Run" at bounding box center [830, 480] width 105 height 36
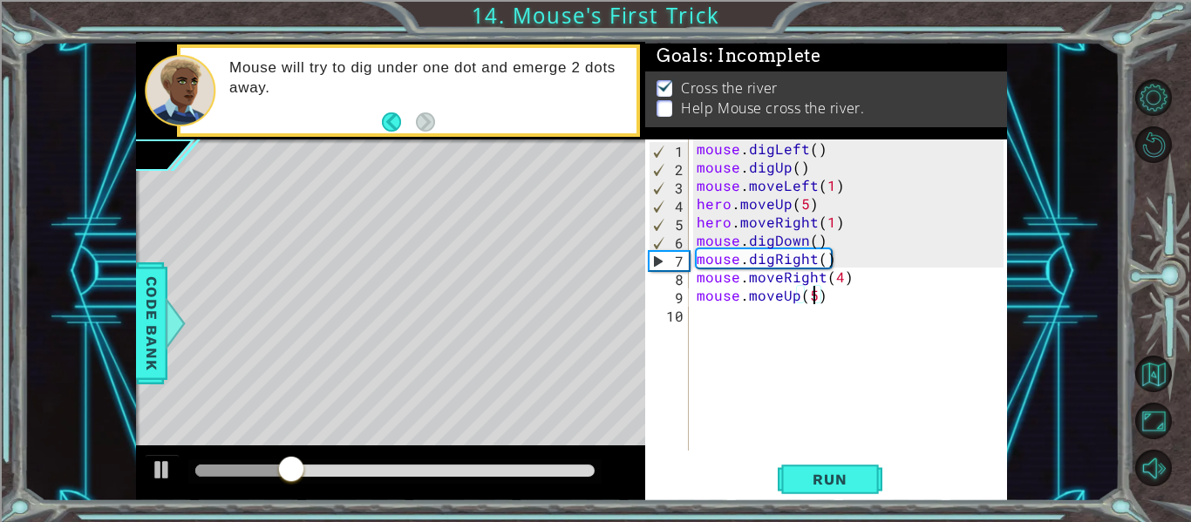
click at [838, 228] on div "mouse . digLeft ( ) mouse . digUp ( ) mouse . moveLeft ( 1 ) hero . moveUp ( 5 …" at bounding box center [852, 314] width 319 height 348
type textarea "hero.moveRight(1)"
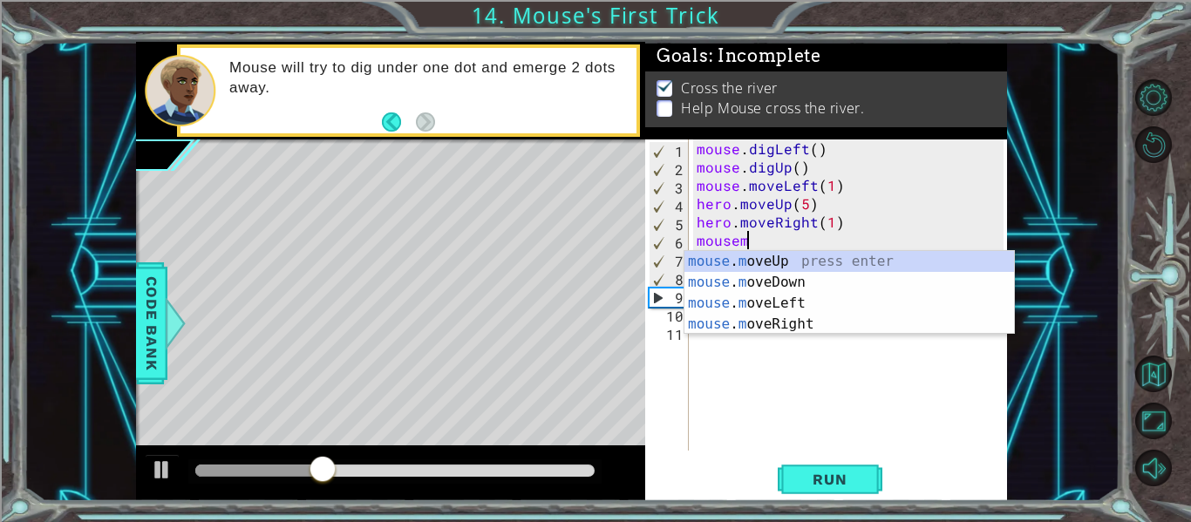
scroll to position [0, 3]
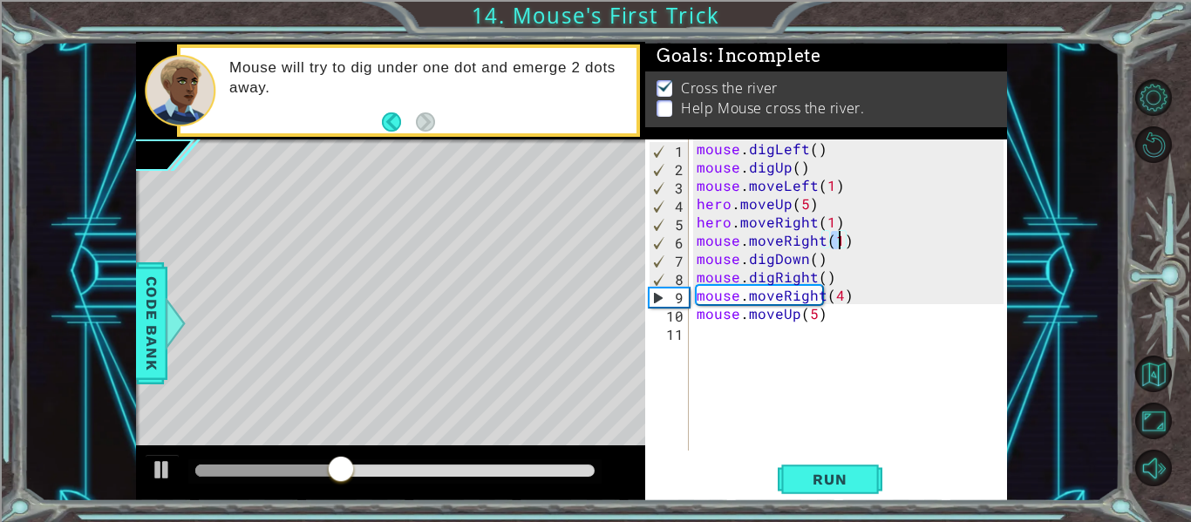
type textarea "mouse.moveRight(1)"
click at [894, 486] on div "Run" at bounding box center [830, 480] width 362 height 36
click at [850, 459] on div "mouse.moveRight(1) 1 2 3 4 5 6 7 8 9 10 11 mouse . digLeft ( ) mouse . digUp ( …" at bounding box center [826, 321] width 362 height 362
click at [848, 494] on button "Run" at bounding box center [830, 480] width 105 height 36
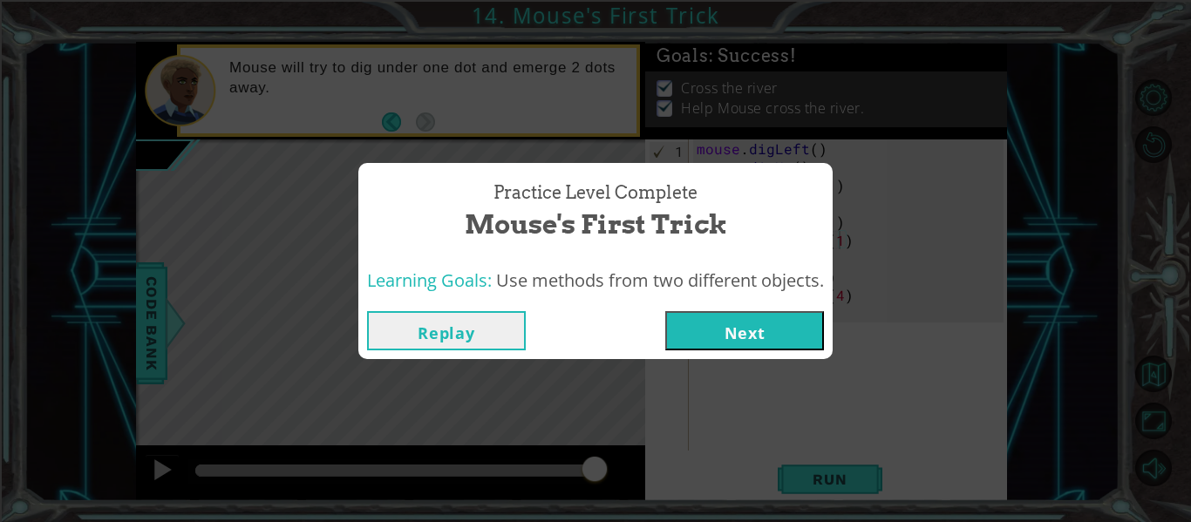
click at [732, 342] on button "Next" at bounding box center [744, 330] width 159 height 39
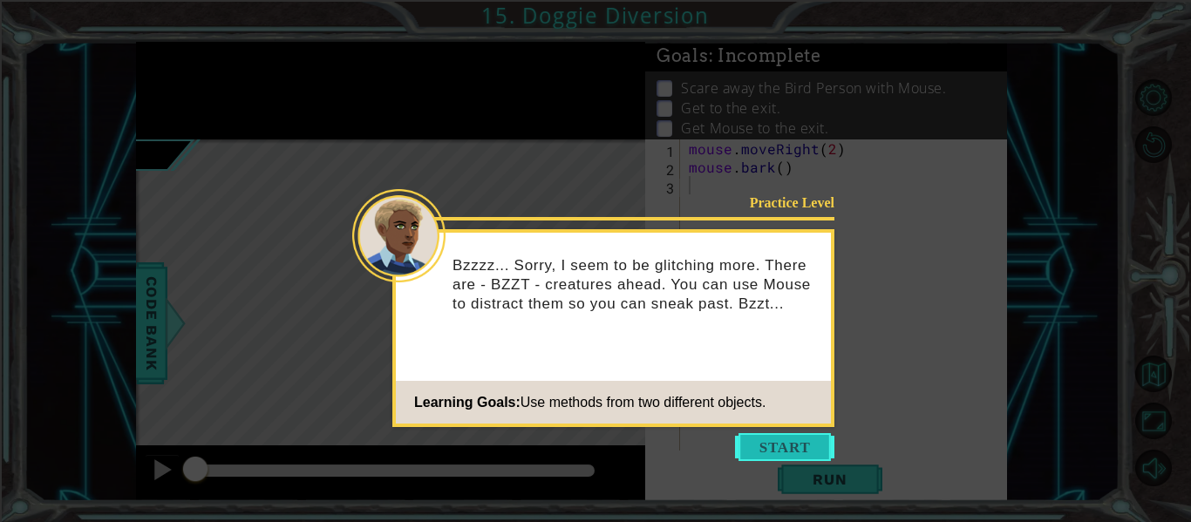
click at [787, 438] on button "Start" at bounding box center [784, 447] width 99 height 28
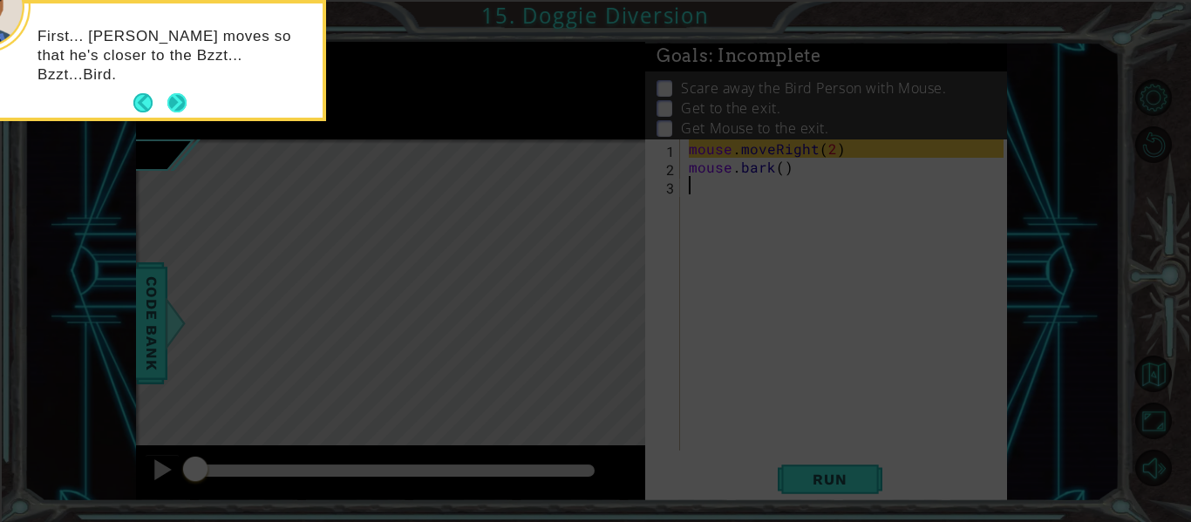
click at [182, 106] on button "Next" at bounding box center [176, 102] width 19 height 19
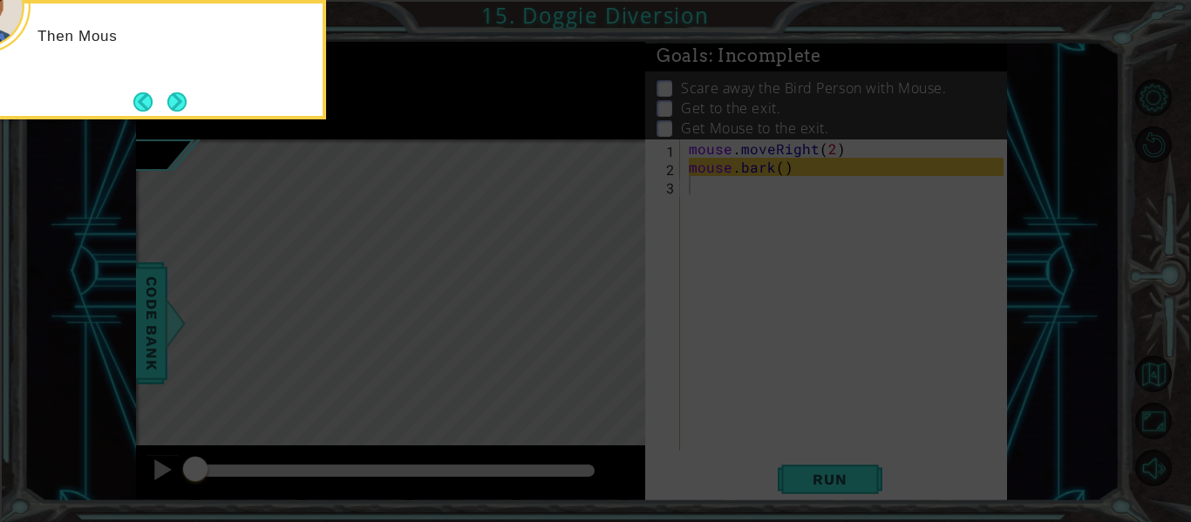
click at [182, 106] on button "Next" at bounding box center [176, 101] width 19 height 19
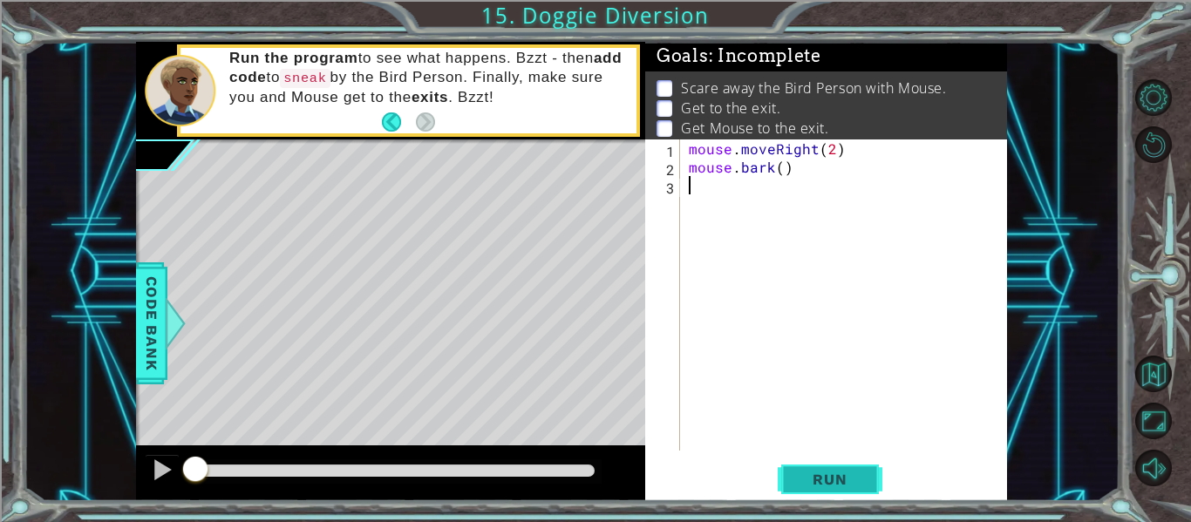
click at [818, 494] on button "Run" at bounding box center [830, 480] width 105 height 36
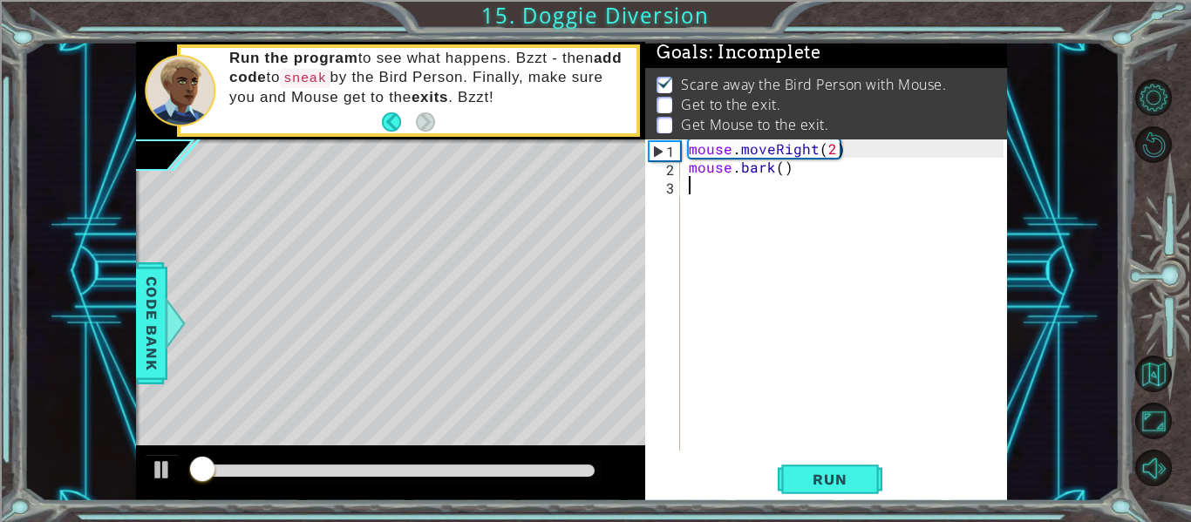
scroll to position [4, 0]
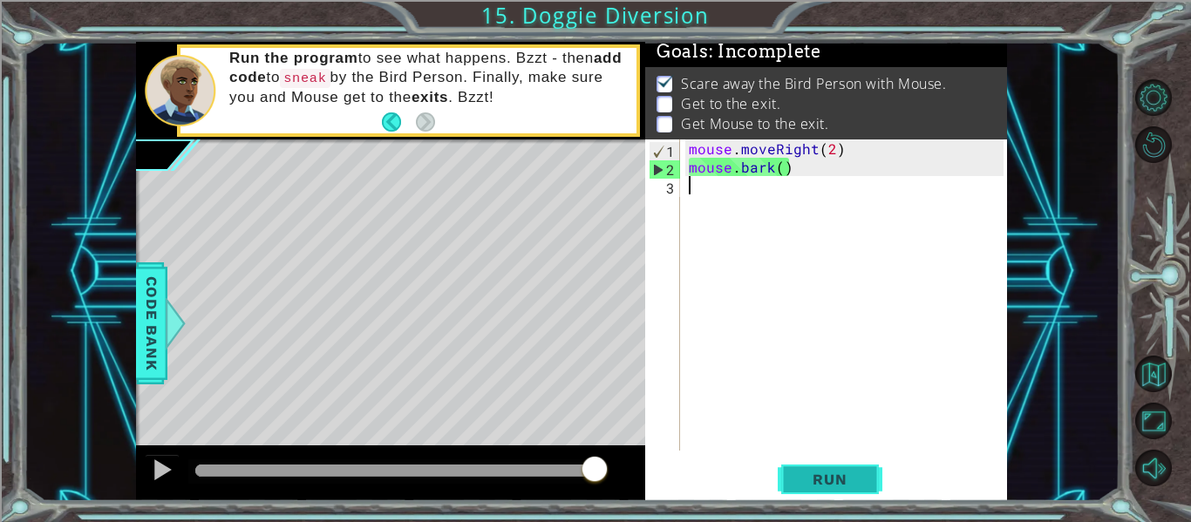
click at [857, 489] on button "Run" at bounding box center [830, 480] width 105 height 36
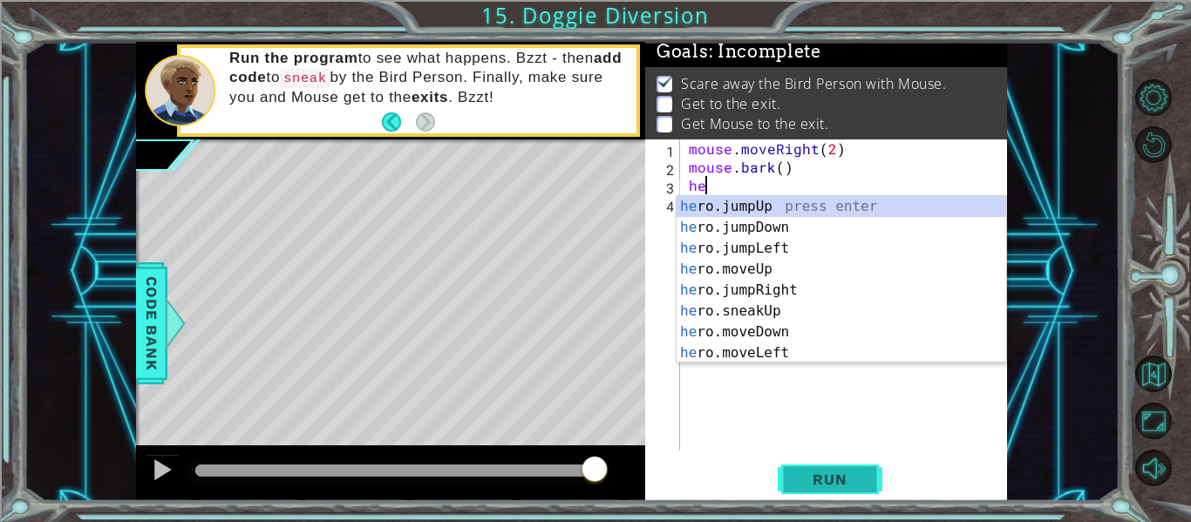
scroll to position [0, 1]
type textarea "hemd"
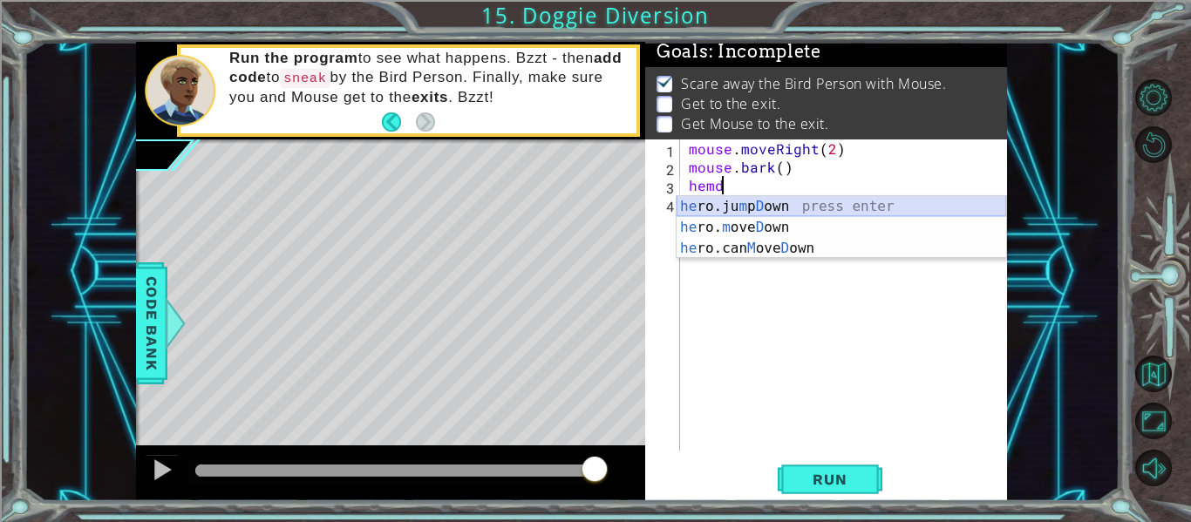
click at [685, 217] on div "he ro.ju m p D own press enter he ro. m ove D own press enter he ro.can M ove D…" at bounding box center [842, 248] width 330 height 105
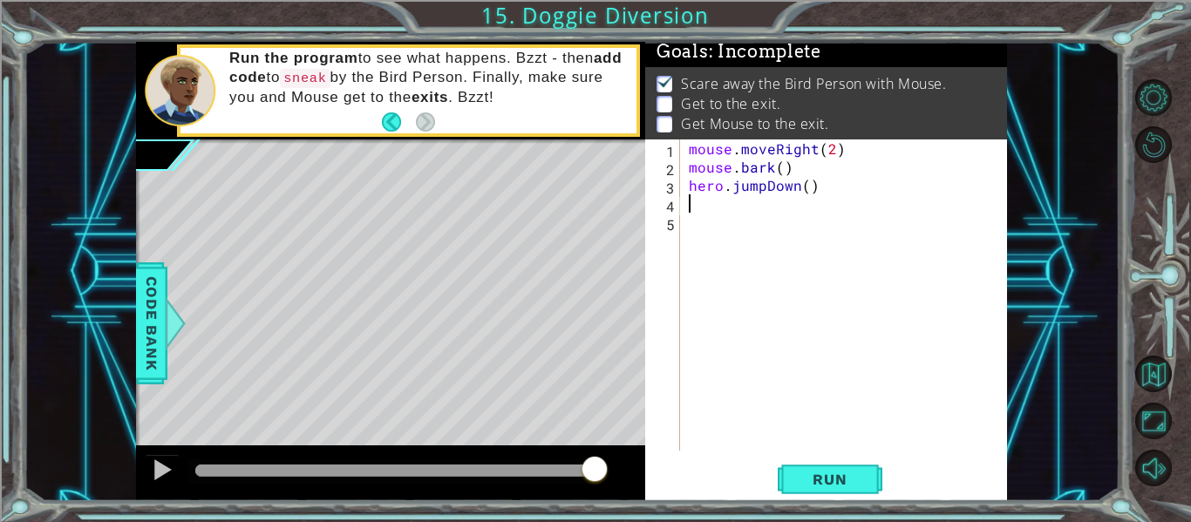
click at [762, 194] on div "mouse . moveRight ( 2 ) mouse . bark ( ) hero . jumpDown ( )" at bounding box center [848, 314] width 327 height 348
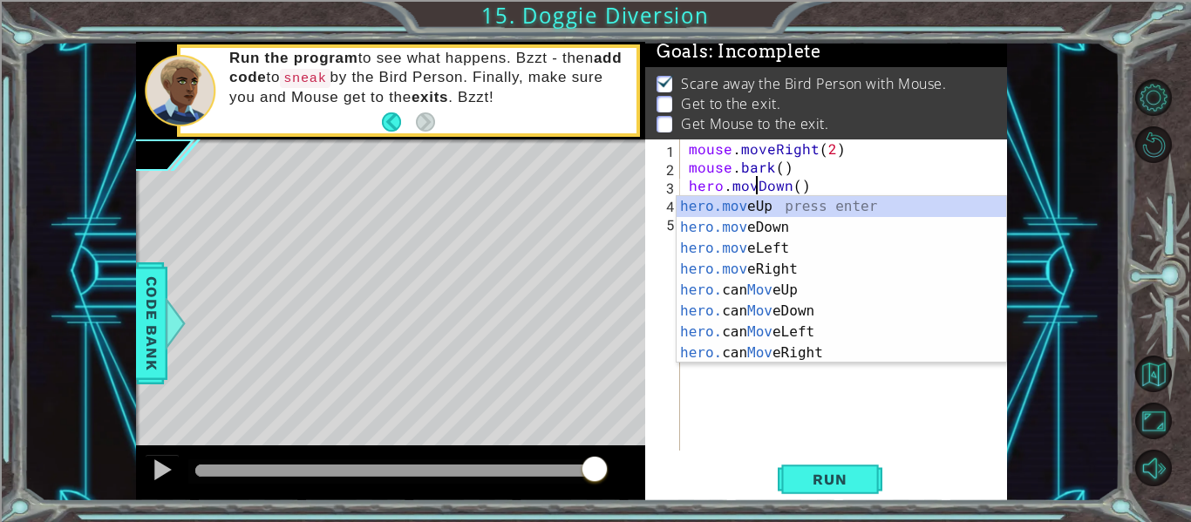
type textarea "hero.moveDown()"
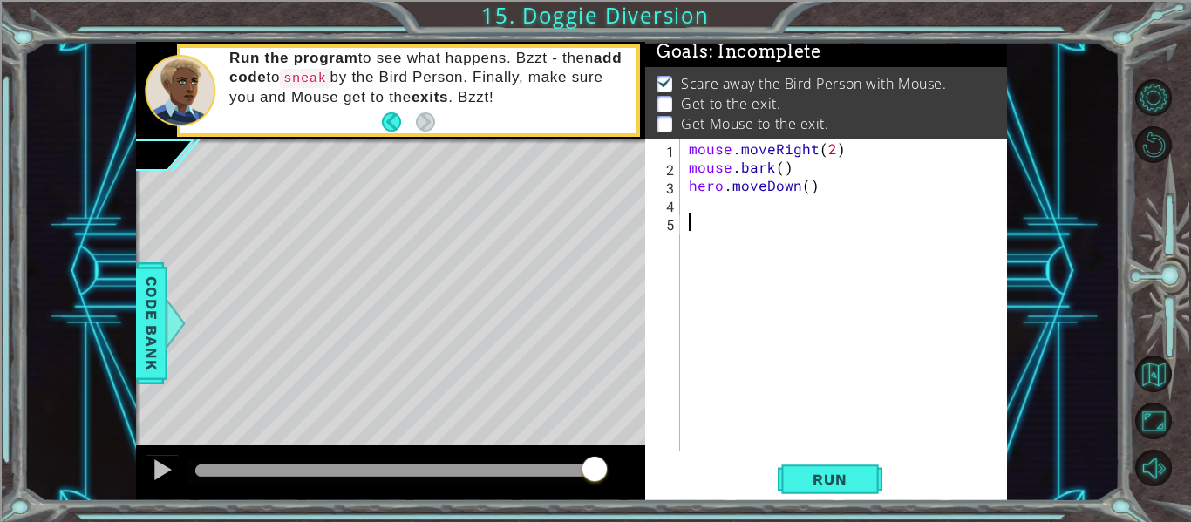
click at [769, 403] on div "mouse . moveRight ( 2 ) mouse . bark ( ) hero . moveDown ( )" at bounding box center [848, 314] width 327 height 348
click at [706, 215] on div "mouse . moveRight ( 2 ) mouse . bark ( ) hero . moveDown ( )" at bounding box center [848, 314] width 327 height 348
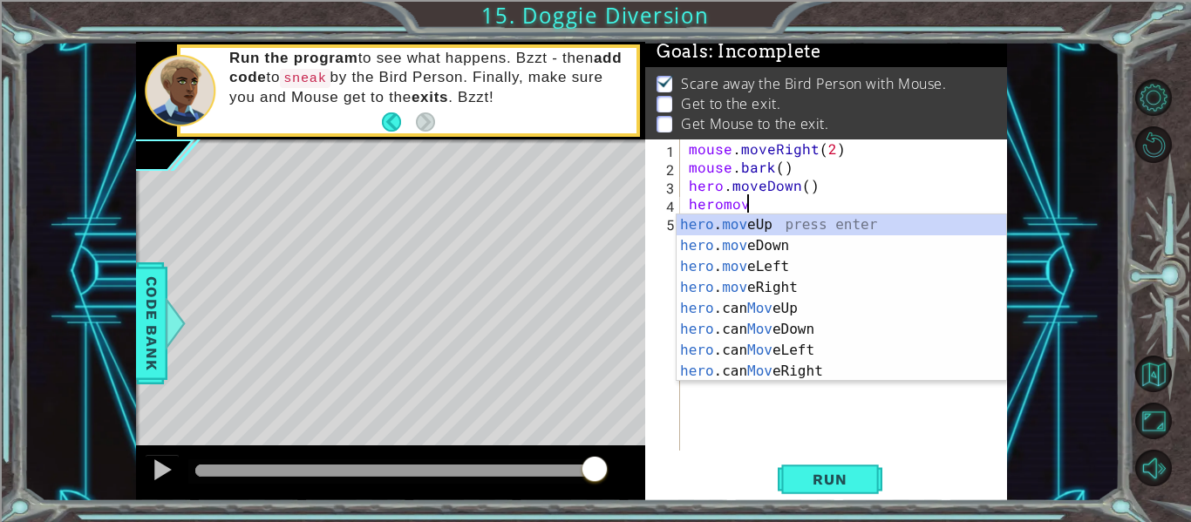
scroll to position [0, 3]
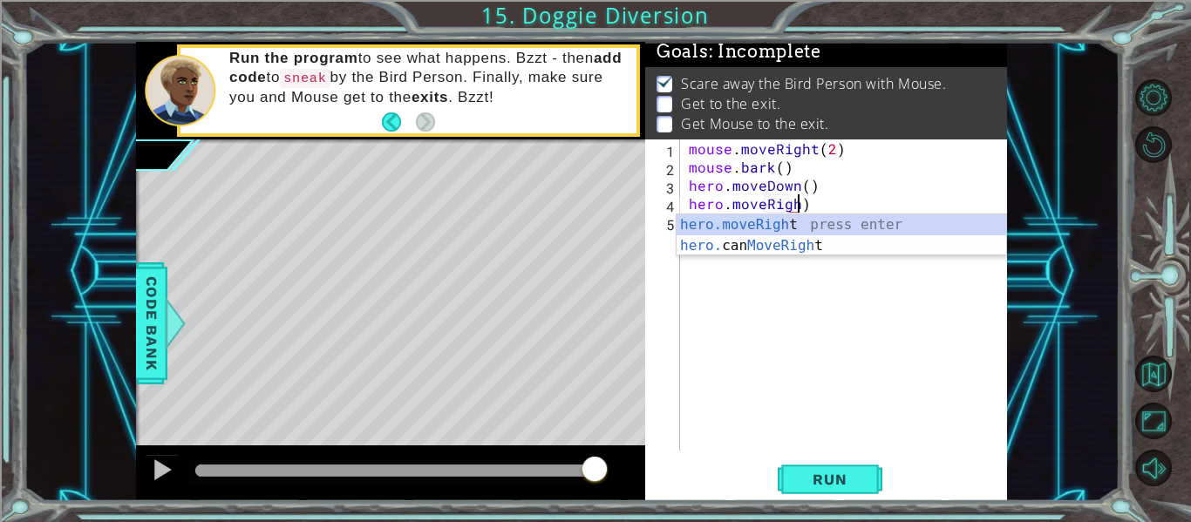
type textarea "hero.moveRight)"
